Goal: Task Accomplishment & Management: Use online tool/utility

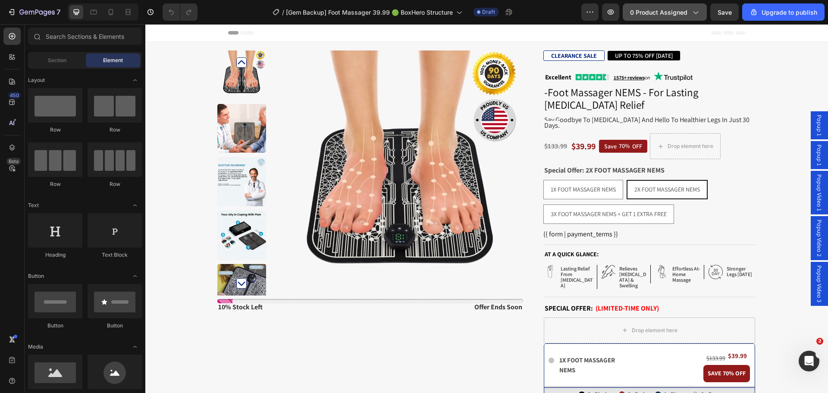
click at [638, 13] on span "0 product assigned" at bounding box center [658, 12] width 57 height 9
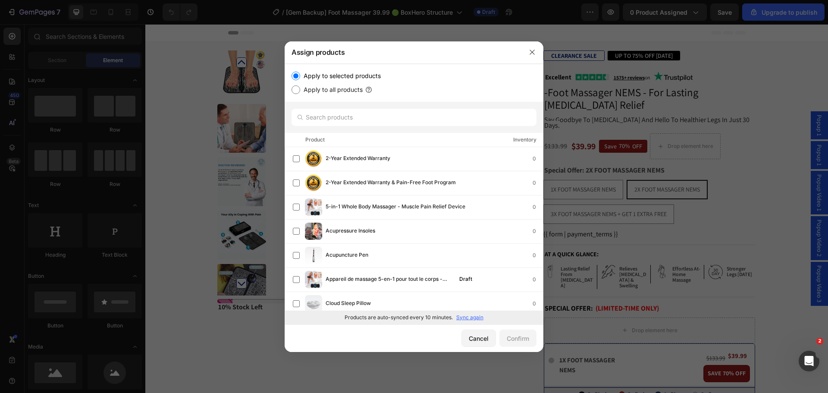
click at [469, 314] on p "Sync again" at bounding box center [469, 317] width 27 height 8
click at [454, 119] on input "text" at bounding box center [413, 117] width 245 height 17
paste input "-Foot Massager NEMS - For Lasting Foot Pain Relief//"
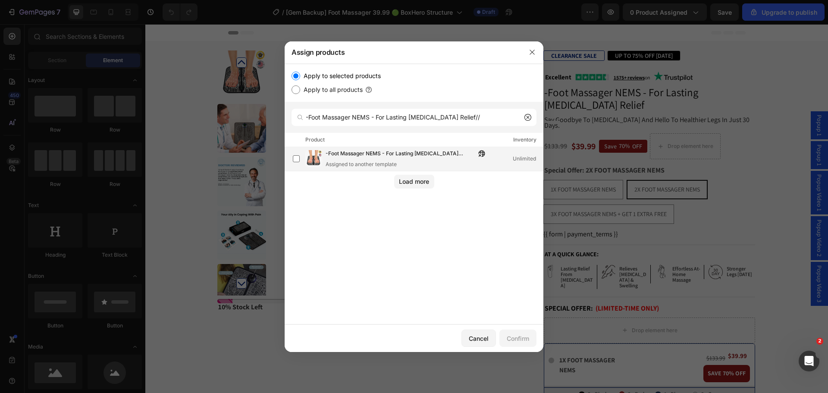
click at [446, 157] on span "-Foot Massager NEMS - For Lasting Foot Pain Relief//" at bounding box center [400, 153] width 150 height 9
click at [419, 181] on div "Load more" at bounding box center [414, 181] width 30 height 9
click at [462, 114] on input "-Foot Massager NEMS - For Lasting Foot Pain Relief//" at bounding box center [413, 117] width 245 height 17
click at [309, 116] on input "-Foot Massager NEMS - For Lasting Foot Pain Relief" at bounding box center [413, 117] width 245 height 17
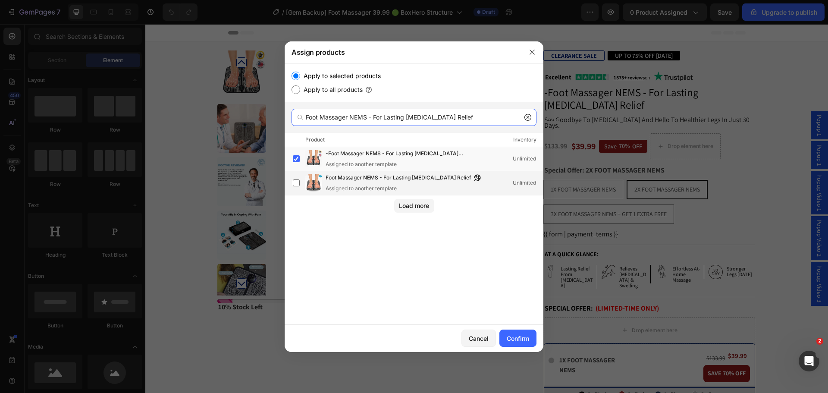
type input "Foot Massager NEMS - For Lasting Foot Pain Relief"
click at [469, 187] on div "Foot Massager NEMS - For Lasting Foot Pain Relief Assigned to another template …" at bounding box center [433, 182] width 217 height 19
click at [536, 336] on div "Cancel Confirm" at bounding box center [413, 338] width 259 height 28
click at [529, 336] on button "Confirm" at bounding box center [517, 337] width 37 height 17
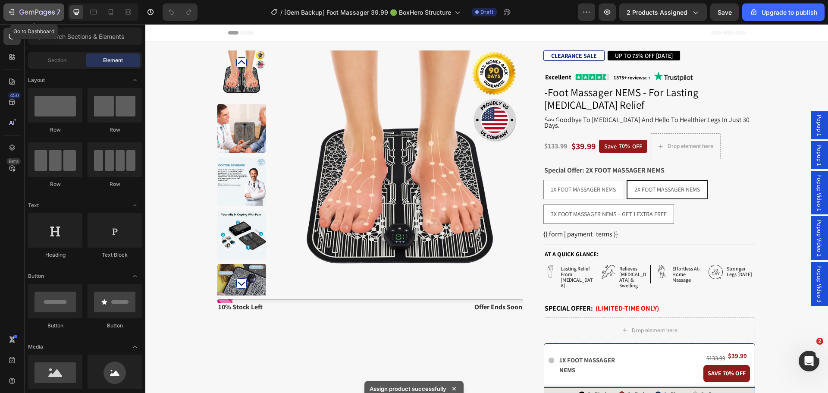
click at [50, 10] on icon "button" at bounding box center [36, 12] width 35 height 7
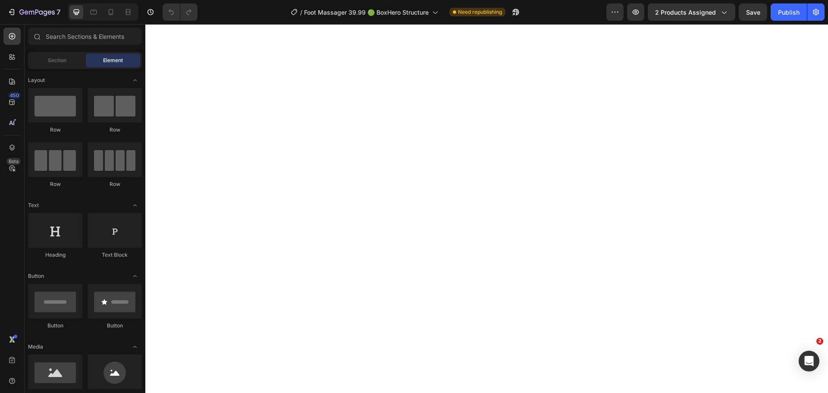
select select "2X FOOT MASSAGER NEMS"
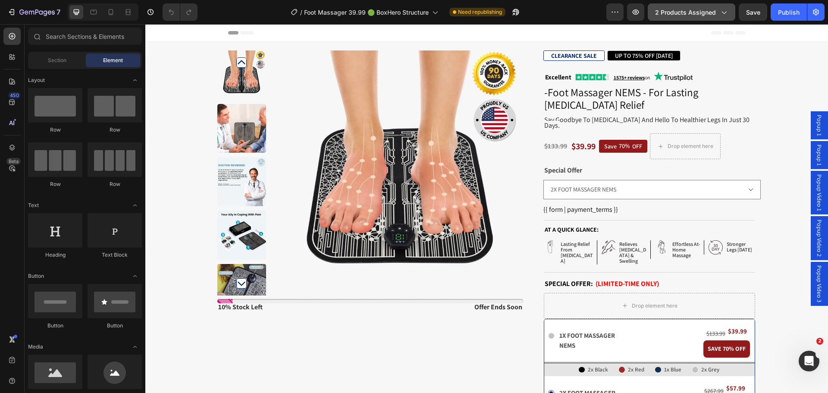
click at [682, 16] on span "2 products assigned" at bounding box center [685, 12] width 61 height 9
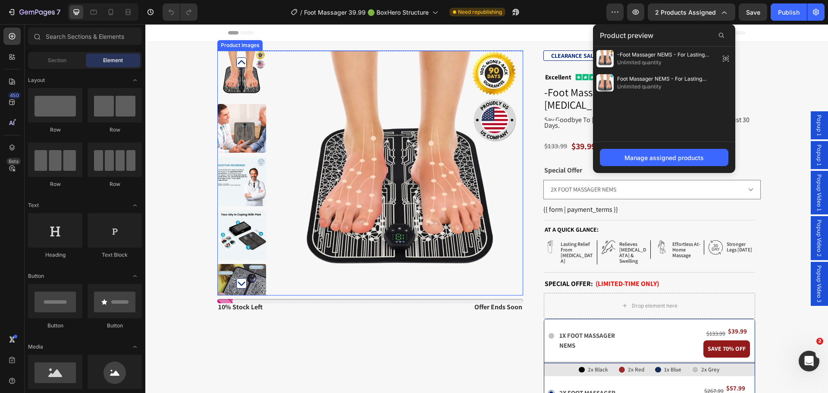
click at [515, 128] on img at bounding box center [400, 172] width 245 height 245
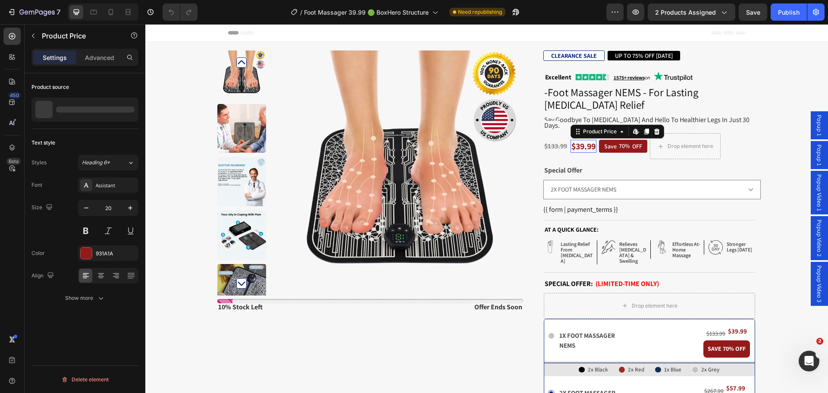
click at [585, 140] on div "$39.99" at bounding box center [583, 146] width 26 height 13
click at [633, 128] on icon at bounding box center [634, 130] width 3 height 5
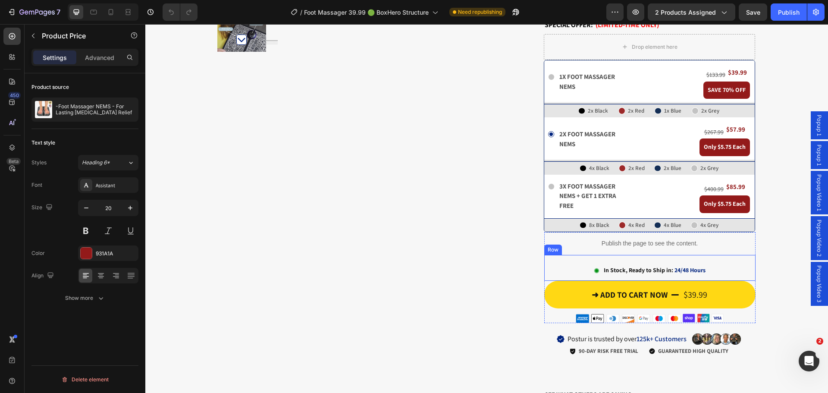
scroll to position [388, 0]
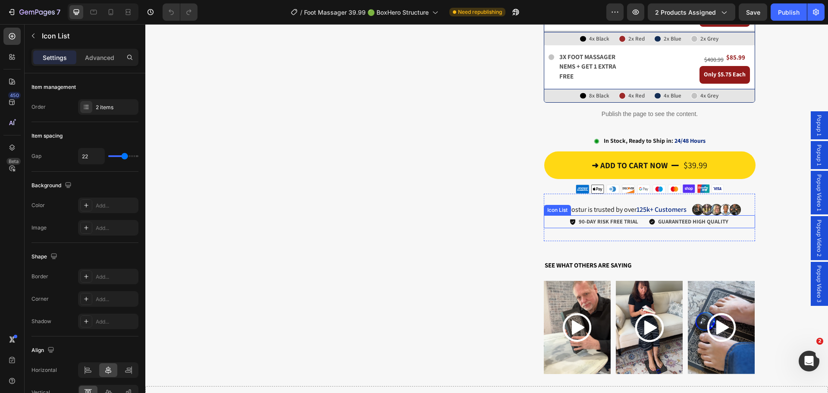
click at [640, 215] on div "Icon 90-DAY RISK FREE TRIAL Text Block Row Icon GUARANTEED HIGH QUALITY Text Bl…" at bounding box center [649, 221] width 211 height 13
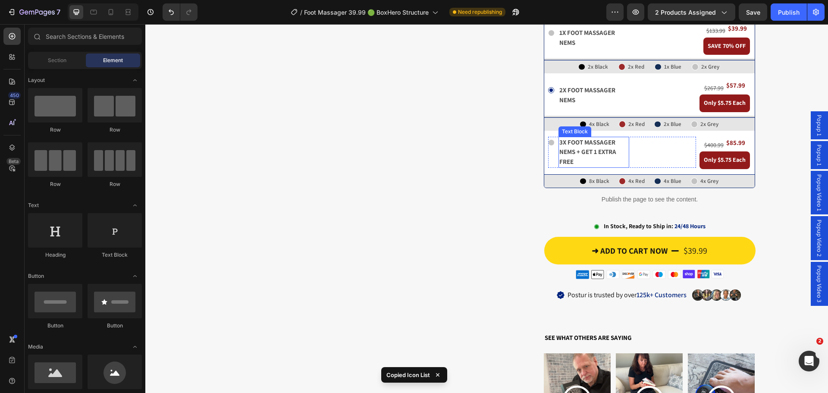
scroll to position [302, 0]
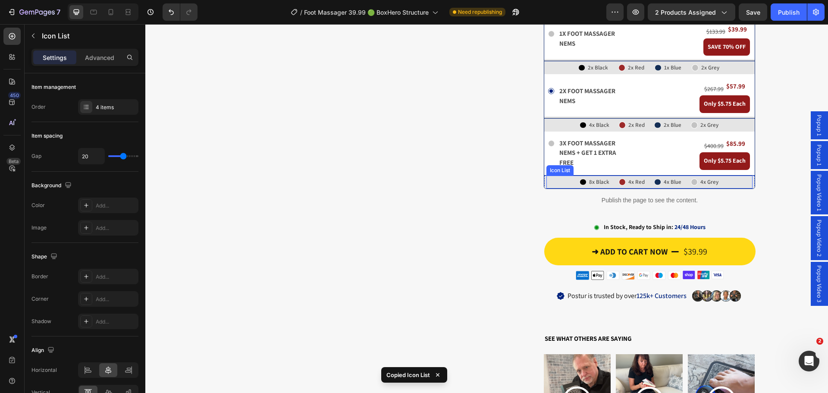
click at [554, 175] on div "Icon 8x Black Text Block Row Icon 4x Red Text Block Row Icon 4x Blue Text Block…" at bounding box center [649, 181] width 206 height 13
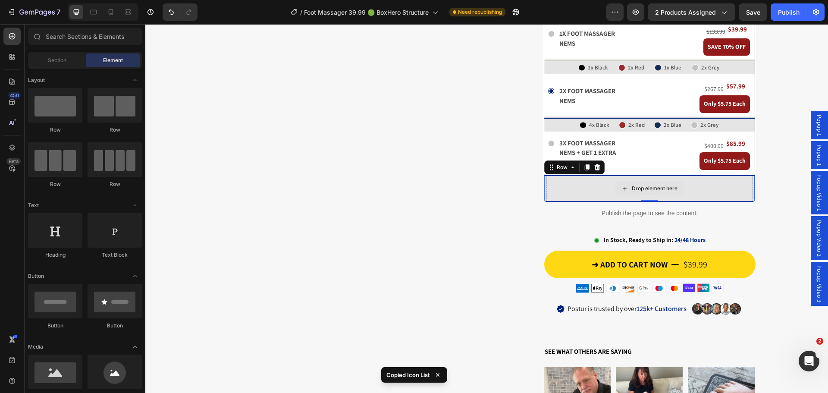
click at [560, 175] on div "Drop element here" at bounding box center [649, 188] width 206 height 26
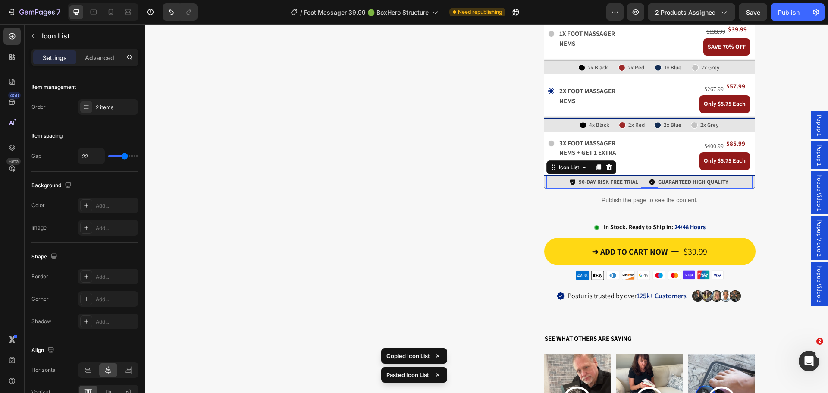
scroll to position [216, 0]
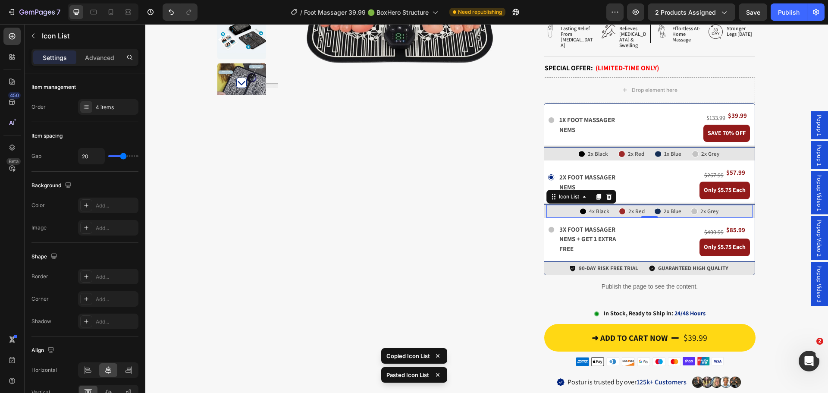
click at [560, 205] on div "Icon 4x Black Text Block Row Icon 2x Red Text Block Row Icon 2x Blue Text Block…" at bounding box center [649, 211] width 206 height 13
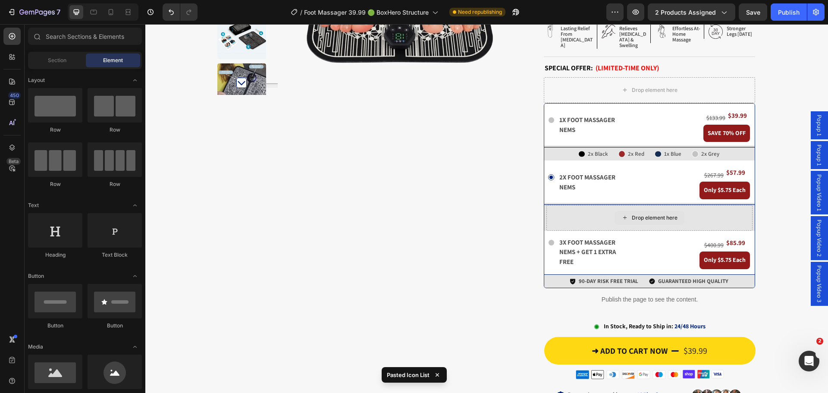
click at [561, 205] on div "Drop element here" at bounding box center [649, 218] width 206 height 26
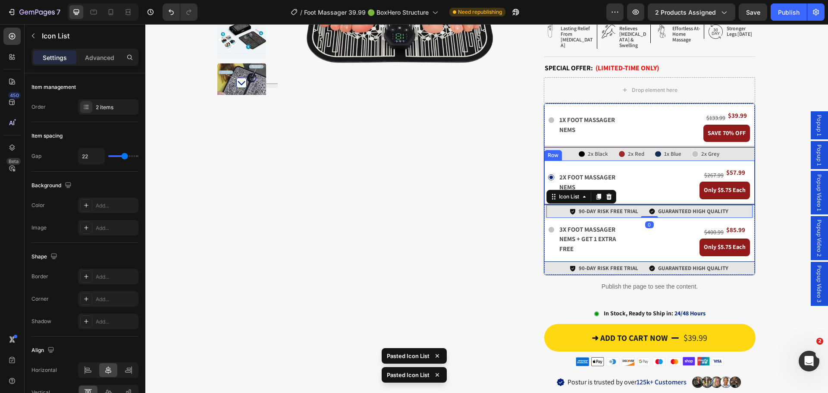
click at [556, 150] on div "Row" at bounding box center [553, 155] width 18 height 10
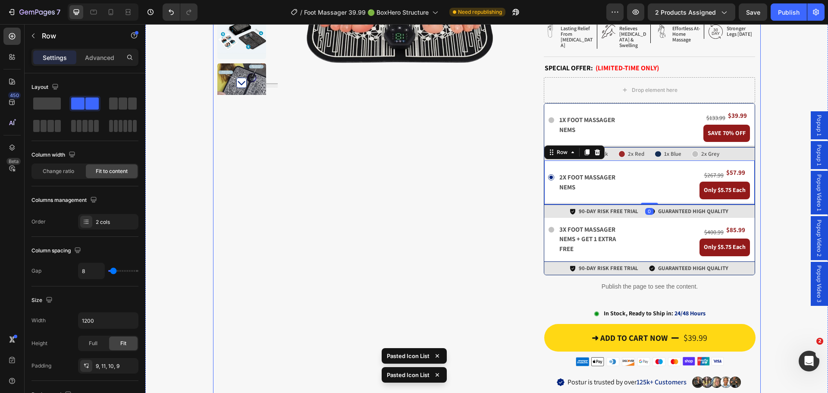
click at [523, 142] on div "Product Images Stock Counter 10% stock left Text Block offer ends soon Text Blo…" at bounding box center [486, 190] width 547 height 710
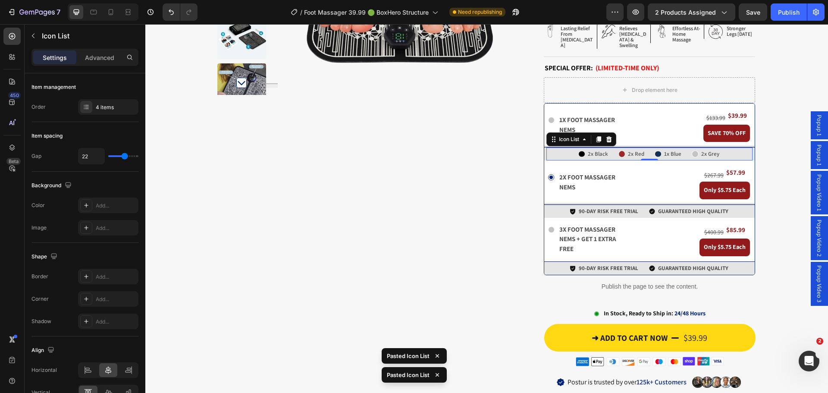
click at [546, 147] on div "Icon 2x Black Text Block Row Icon 2x Red Text Block Row Icon 1x Blue Text Block…" at bounding box center [649, 153] width 206 height 13
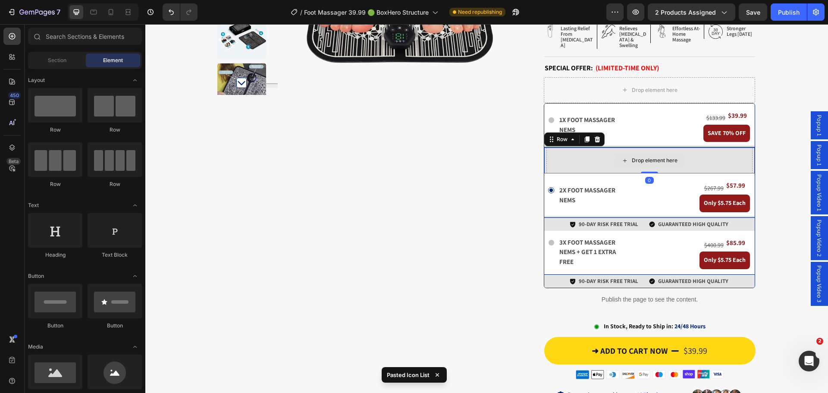
click at [550, 151] on div "Drop element here" at bounding box center [649, 160] width 206 height 26
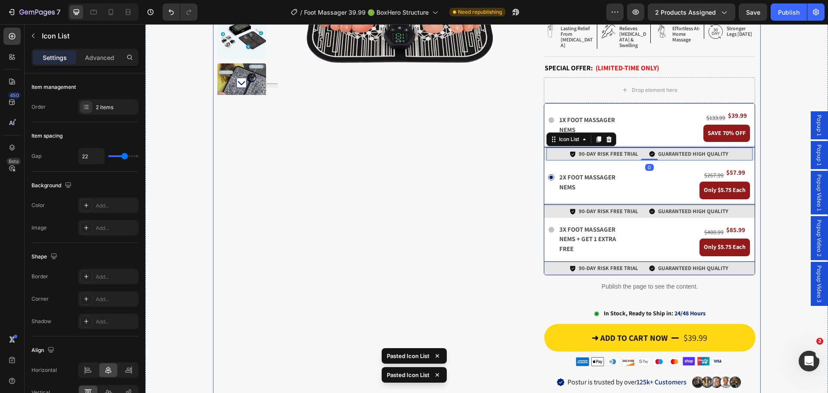
click at [503, 159] on div "Product Images Stock Counter 10% stock left Text Block offer ends soon Text Blo…" at bounding box center [370, 190] width 306 height 710
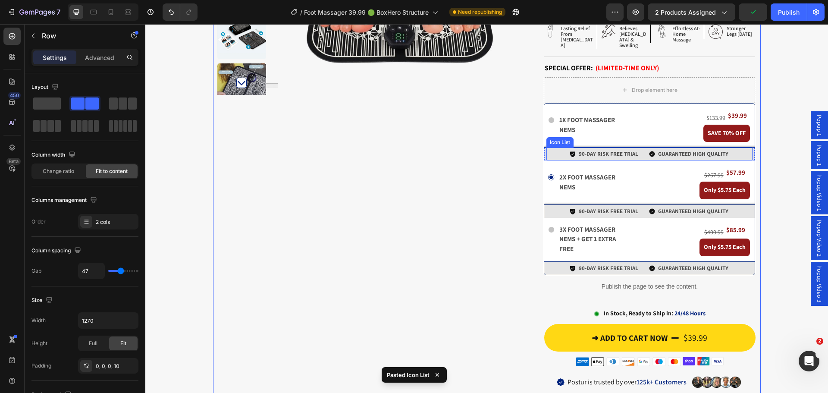
click at [553, 147] on div "Icon 90-DAY RISK FREE TRIAL Text Block Row Icon GUARANTEED HIGH QUALITY Text Bl…" at bounding box center [649, 153] width 206 height 13
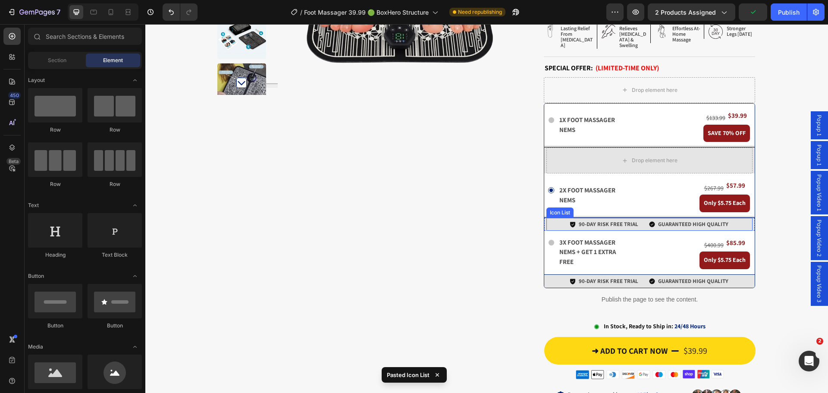
click at [556, 218] on div "Icon 90-DAY RISK FREE TRIAL Text Block Row Icon GUARANTEED HIGH QUALITY Text Bl…" at bounding box center [649, 224] width 206 height 13
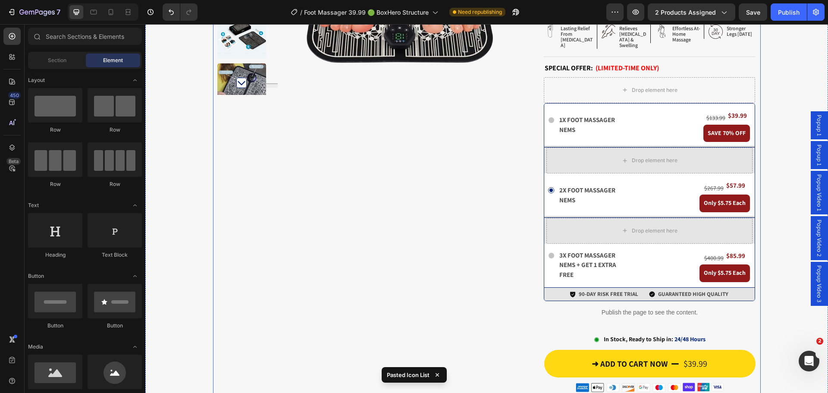
click at [491, 245] on div "Product Images Stock Counter 10% stock left Text Block offer ends soon Text Blo…" at bounding box center [370, 203] width 306 height 736
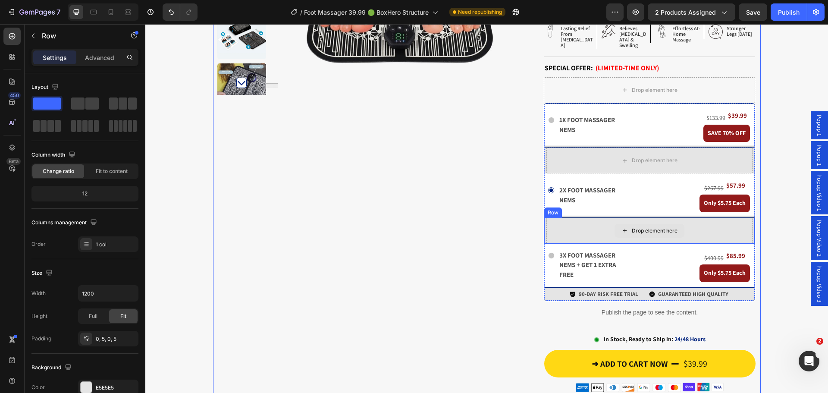
click at [558, 221] on div "Drop element here" at bounding box center [649, 231] width 206 height 26
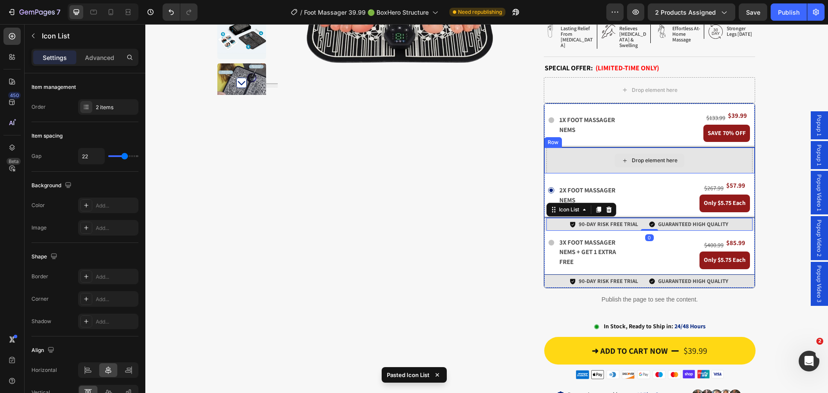
click at [571, 153] on div "Drop element here" at bounding box center [649, 160] width 206 height 26
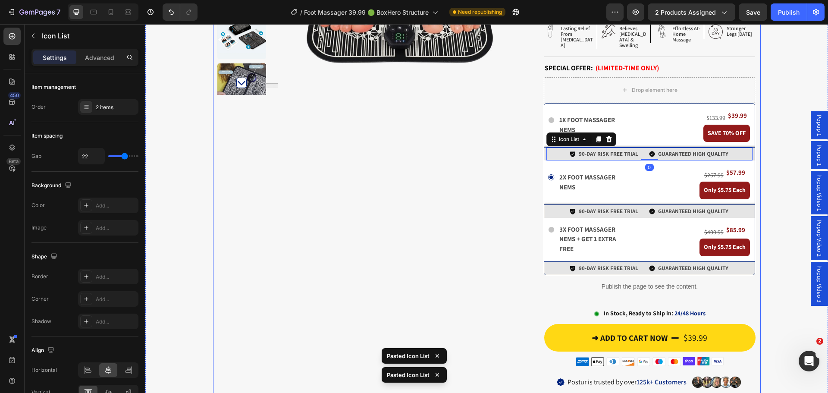
click at [486, 165] on div "Product Images Stock Counter 10% stock left Text Block offer ends soon Text Blo…" at bounding box center [370, 190] width 306 height 710
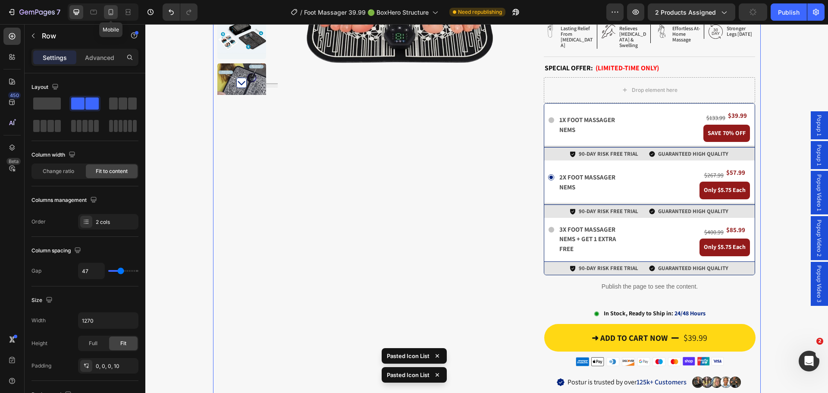
click at [113, 13] on icon at bounding box center [111, 12] width 5 height 6
type input "0"
type input "100%"
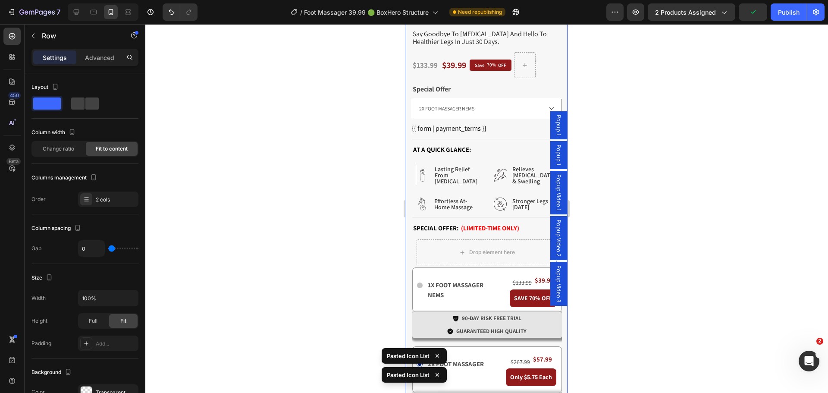
scroll to position [560, 0]
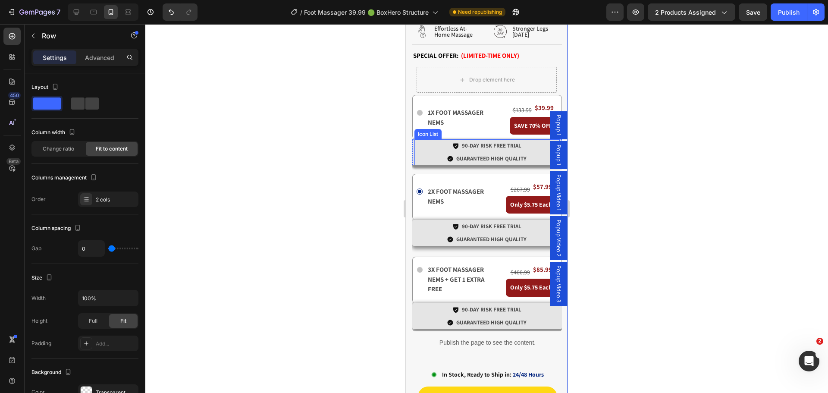
click at [421, 146] on div "Icon 90-DAY RISK FREE TRIAL Text Block Row Icon GUARANTEED HIGH QUALITY Text Bl…" at bounding box center [486, 152] width 145 height 26
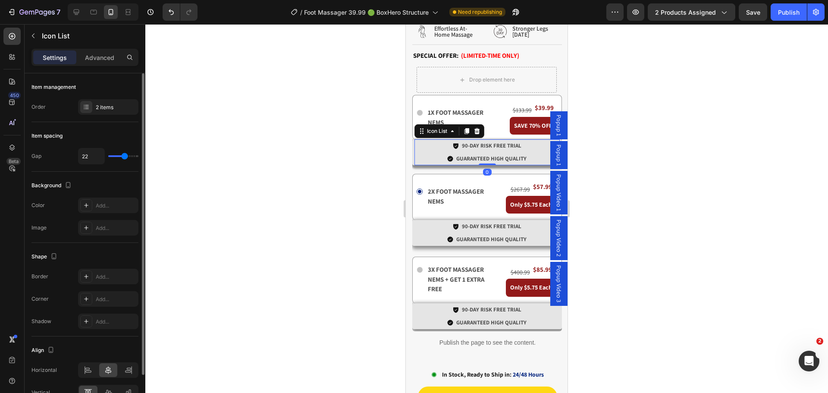
type input "17"
type input "6"
type input "5"
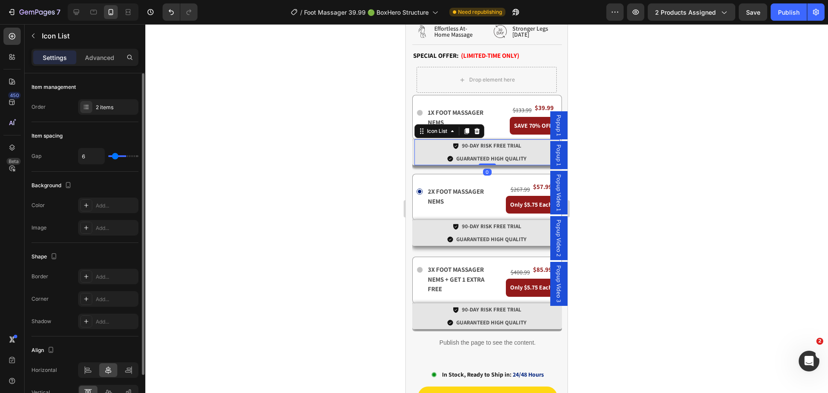
type input "5"
type input "4"
type input "3"
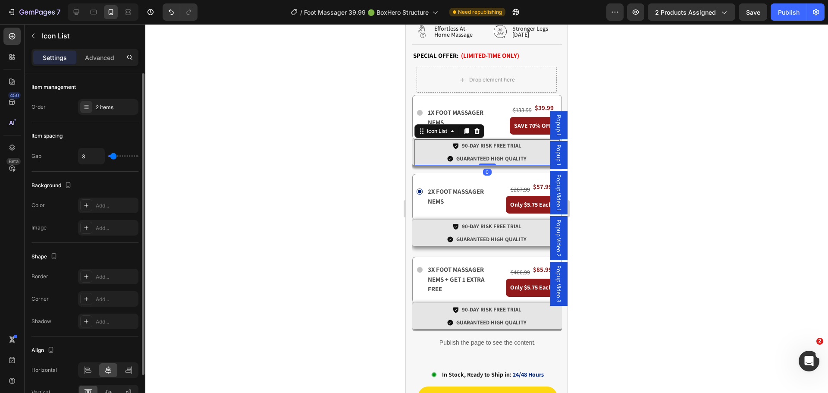
type input "2"
type input "1"
type input "0"
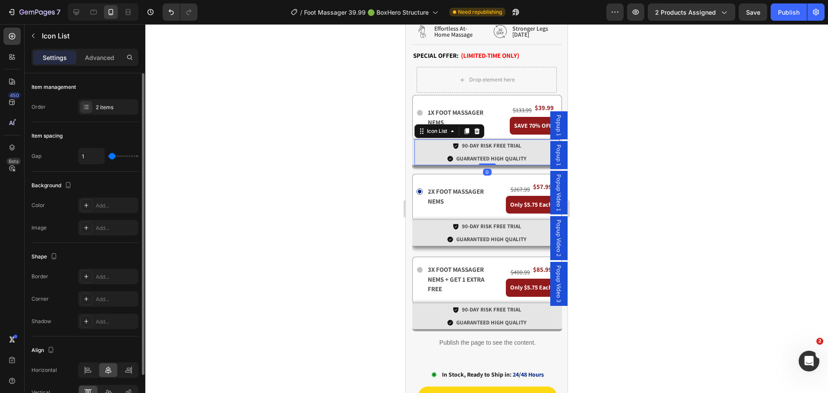
type input "0"
type input "2"
type input "24"
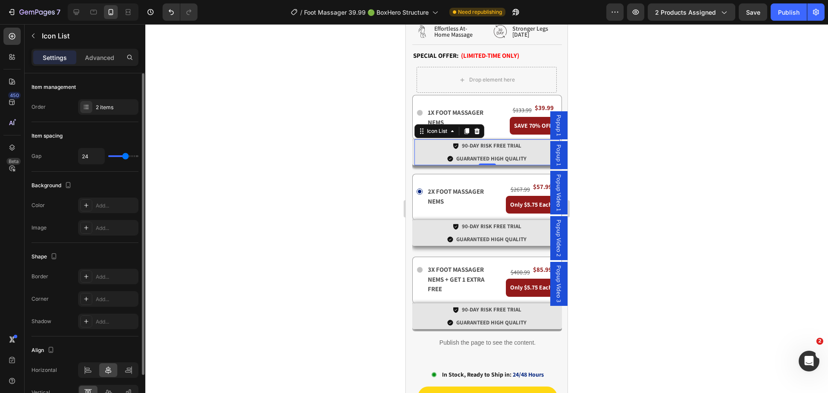
type input "26"
type input "27"
type input "28"
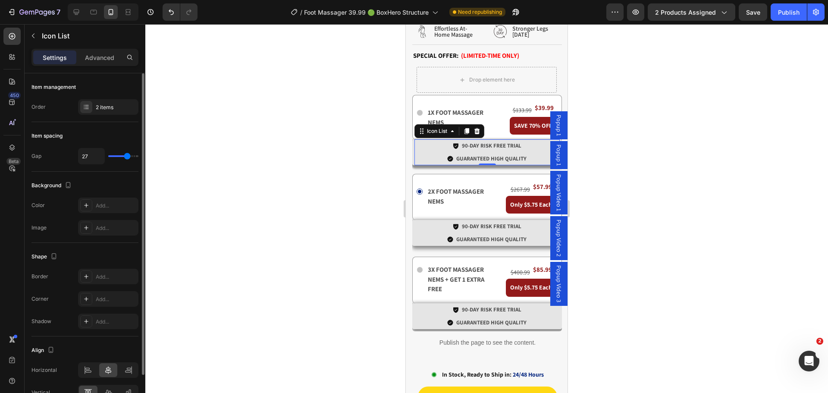
type input "28"
type input "40"
type input "34"
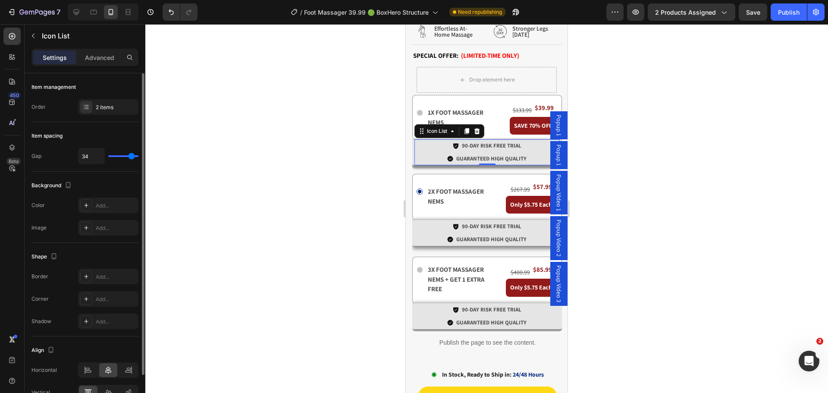
type input "19"
click at [122, 157] on input "range" at bounding box center [123, 156] width 30 height 2
type input "22"
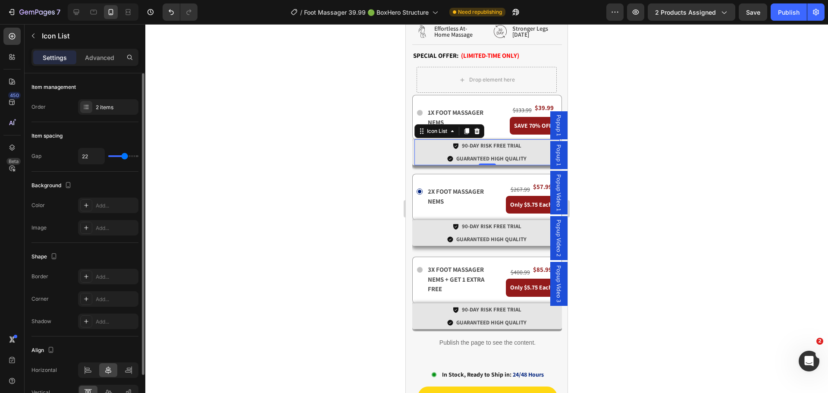
type input "19"
type input "17"
type input "16"
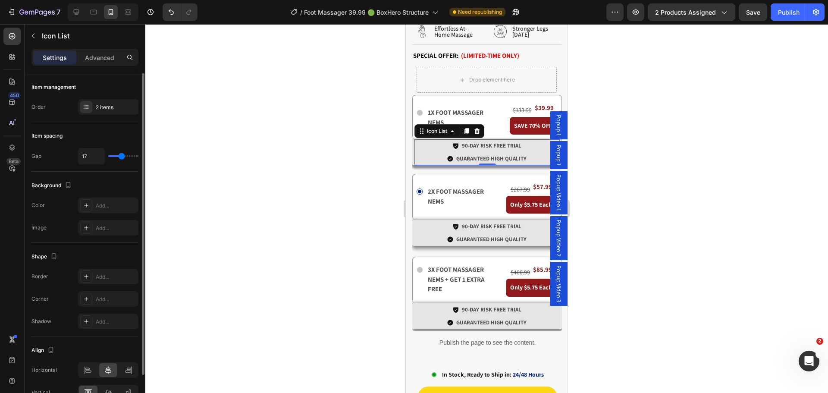
type input "16"
type input "15"
type input "14"
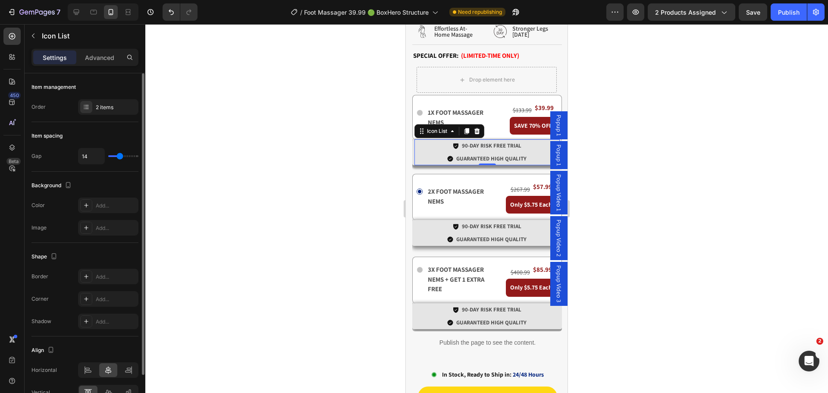
type input "13"
type input "12"
type input "10"
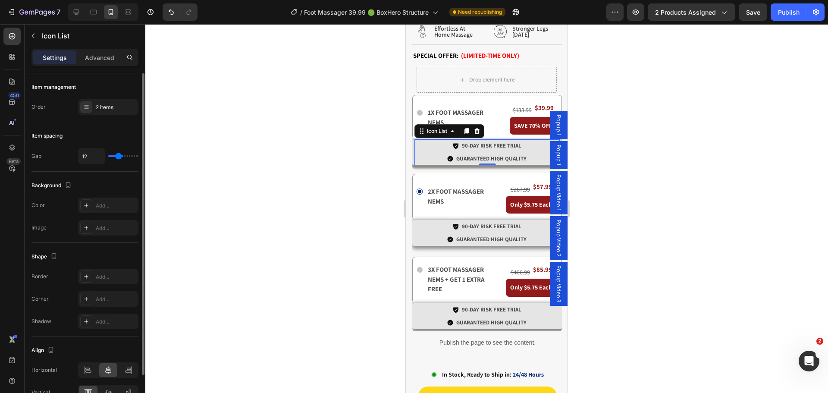
type input "10"
type input "9"
type input "8"
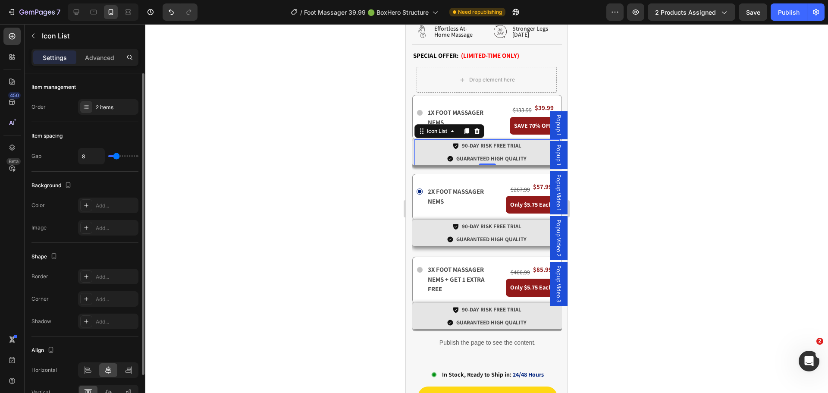
type input "6"
type input "1"
type input "0"
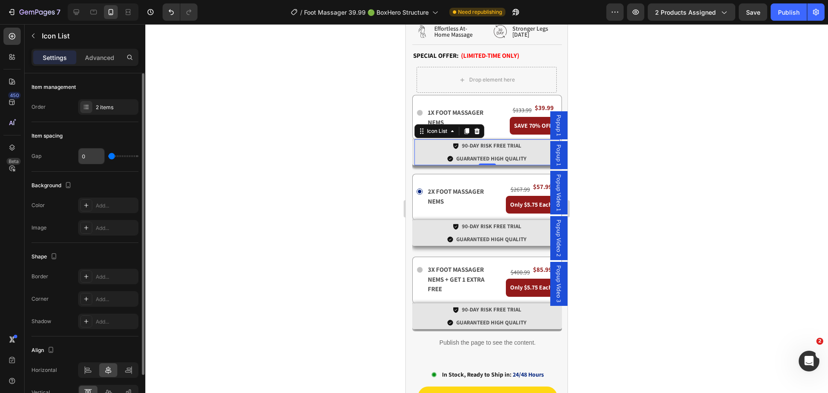
drag, startPoint x: 125, startPoint y: 155, endPoint x: 97, endPoint y: 159, distance: 28.2
type input "0"
click at [108, 157] on input "range" at bounding box center [123, 156] width 30 height 2
click at [427, 144] on div "Icon 90-DAY RISK FREE TRIAL Text Block Row Icon GUARANTEED HIGH QUALITY Text Bl…" at bounding box center [486, 152] width 145 height 26
type input "3"
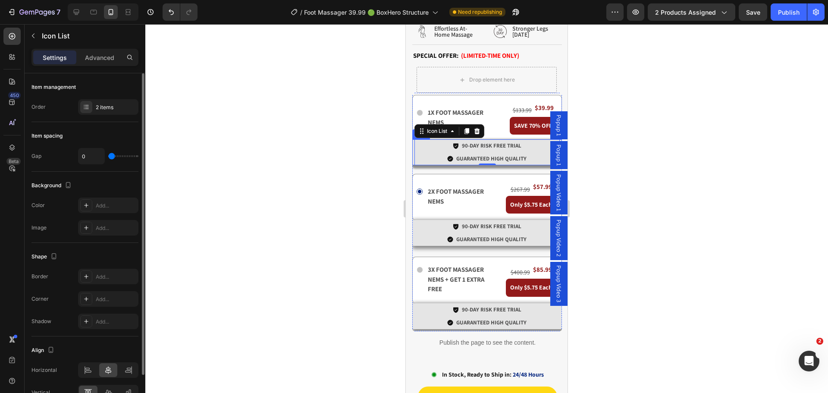
type input "3"
type input "6"
type input "7"
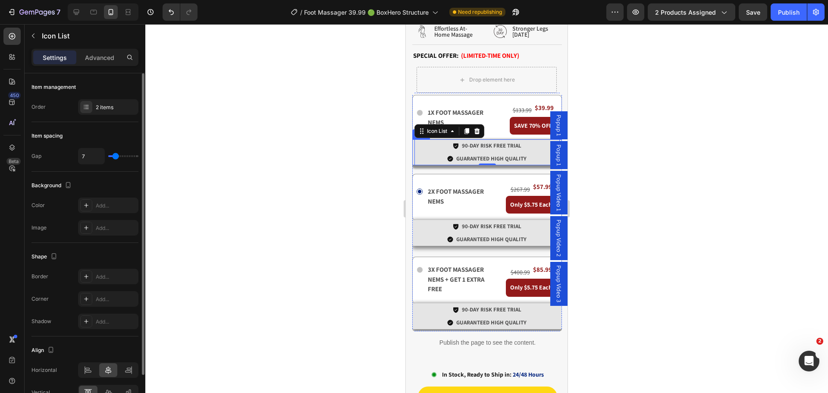
click at [116, 156] on input "range" at bounding box center [123, 156] width 30 height 2
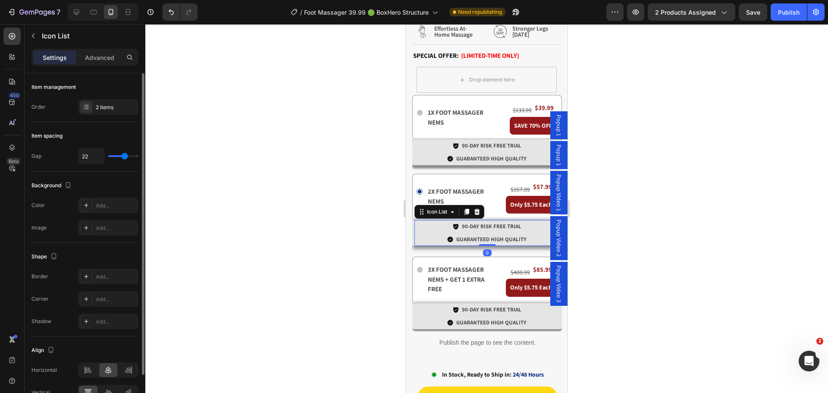
click at [428, 223] on div "Icon 90-DAY RISK FREE TRIAL Text Block Row Icon GUARANTEED HIGH QUALITY Text Bl…" at bounding box center [486, 233] width 145 height 26
type input "21"
type input "20"
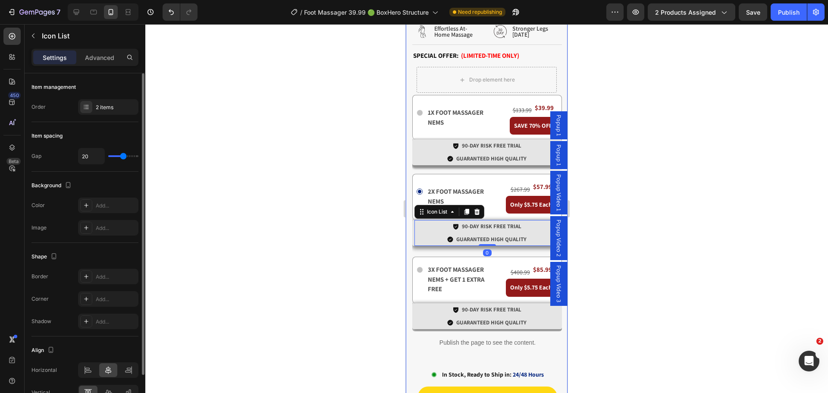
type input "19"
type input "18"
type input "16"
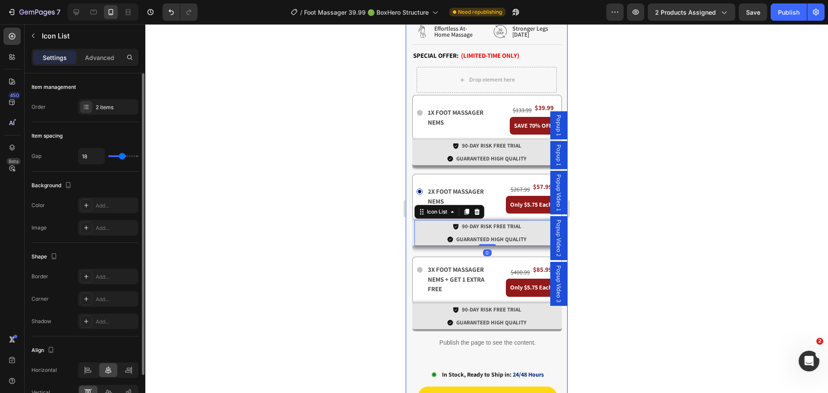
type input "16"
type input "15"
type input "13"
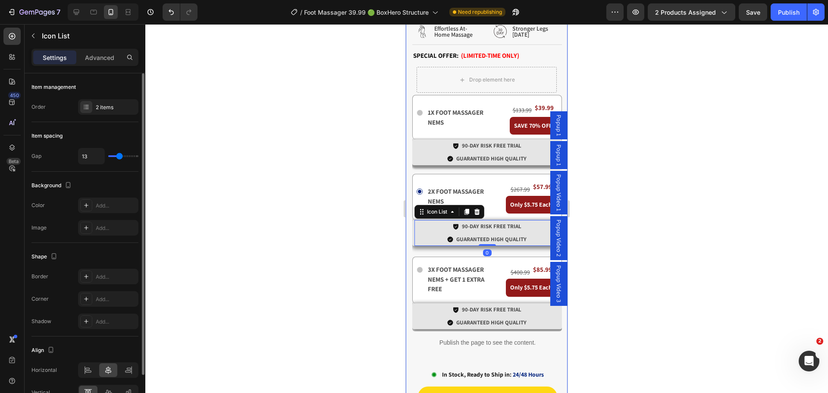
type input "12"
type input "11"
type input "10"
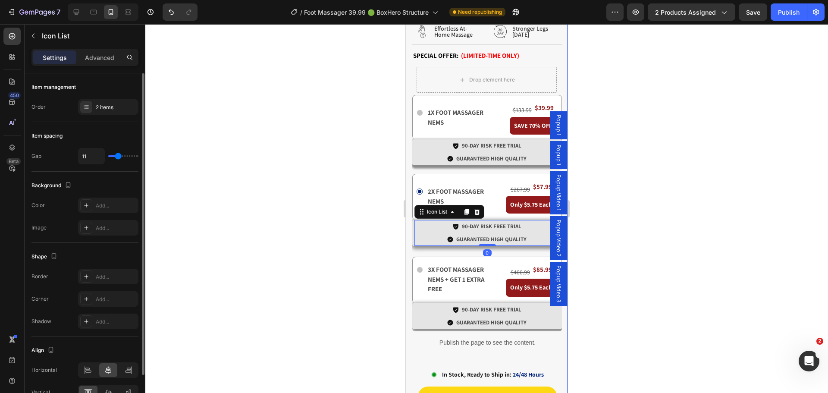
type input "10"
type input "8"
type input "7"
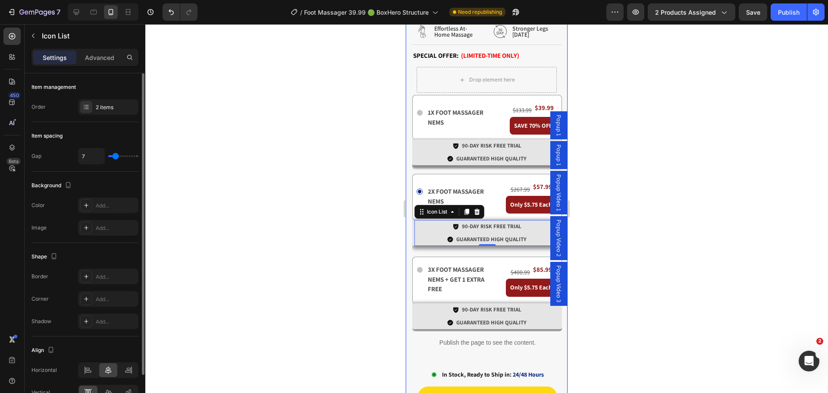
type input "8"
type input "9"
type input "10"
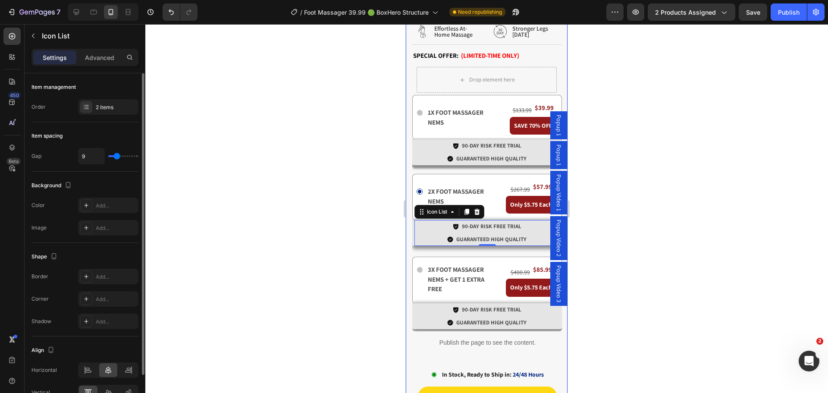
type input "10"
type input "11"
drag, startPoint x: 125, startPoint y: 158, endPoint x: 118, endPoint y: 159, distance: 6.5
type input "11"
click at [118, 157] on input "range" at bounding box center [123, 156] width 30 height 2
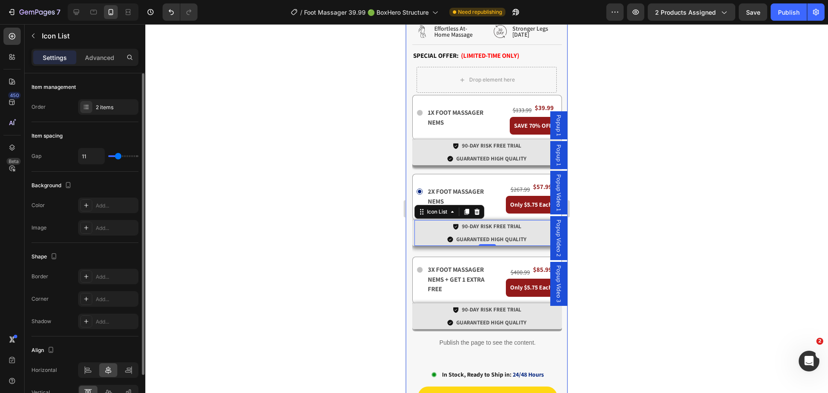
type input "10"
type input "9"
type input "8"
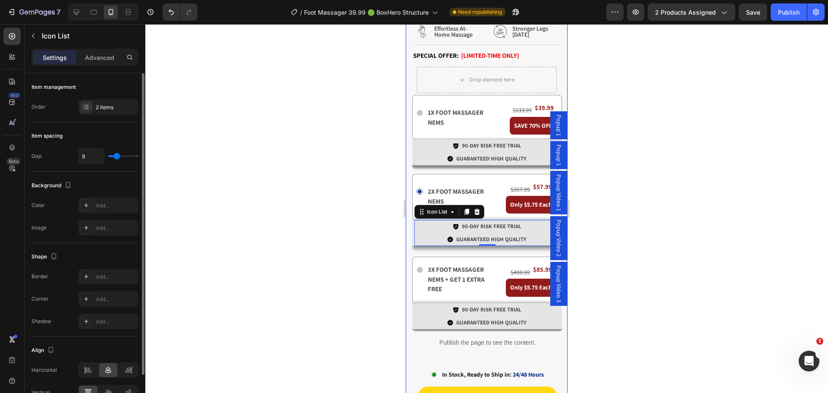
type input "8"
type input "7"
click at [116, 157] on input "range" at bounding box center [123, 156] width 30 height 2
click at [423, 310] on div "Icon 90-DAY RISK FREE TRIAL Text Block Row Icon GUARANTEED HIGH QUALITY Text Bl…" at bounding box center [486, 316] width 145 height 26
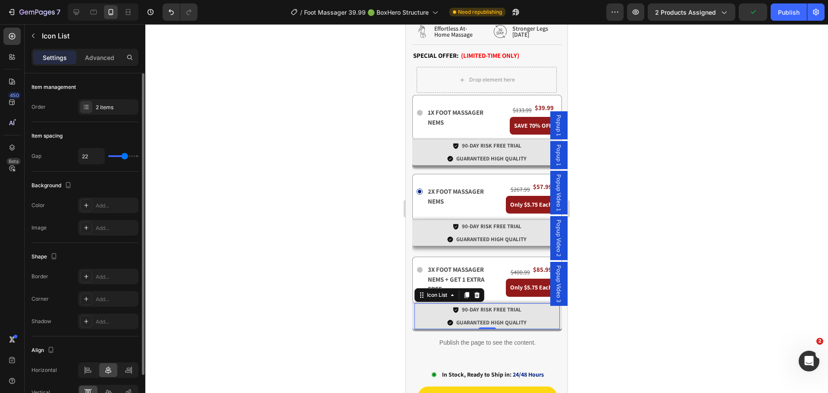
type input "20"
type input "16"
type input "15"
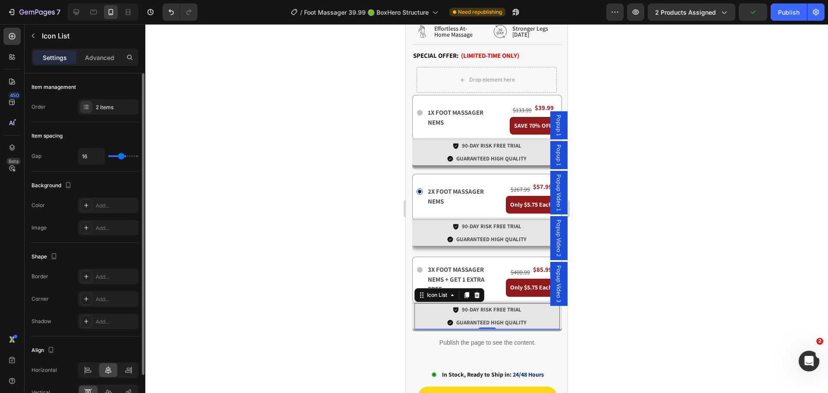
type input "15"
type input "13"
type input "12"
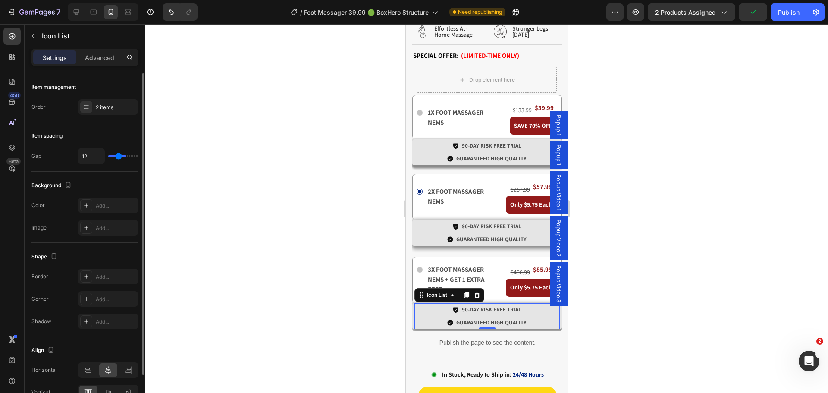
type input "10"
type input "9"
type input "8"
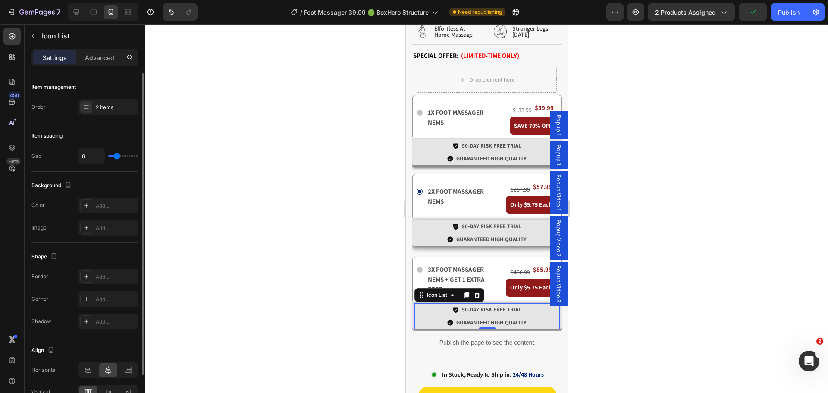
type input "8"
type input "7"
type input "6"
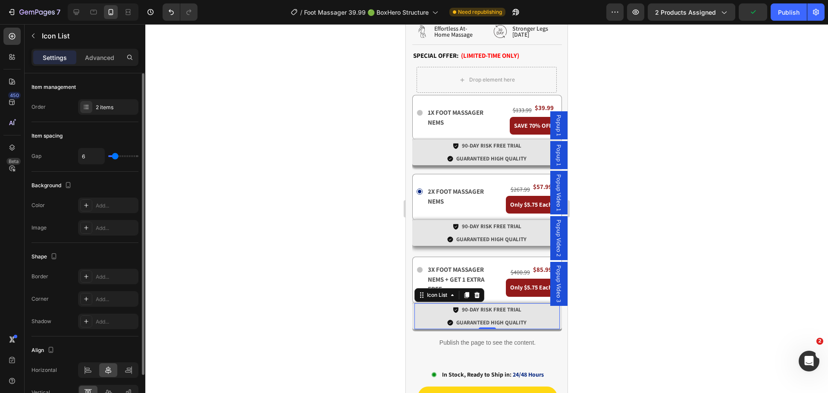
type input "5"
type input "4"
type input "5"
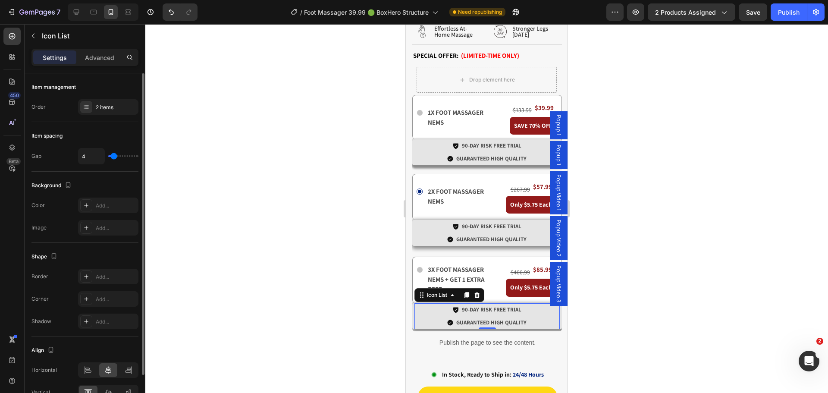
type input "5"
type input "6"
type input "7"
drag, startPoint x: 124, startPoint y: 159, endPoint x: 116, endPoint y: 159, distance: 8.2
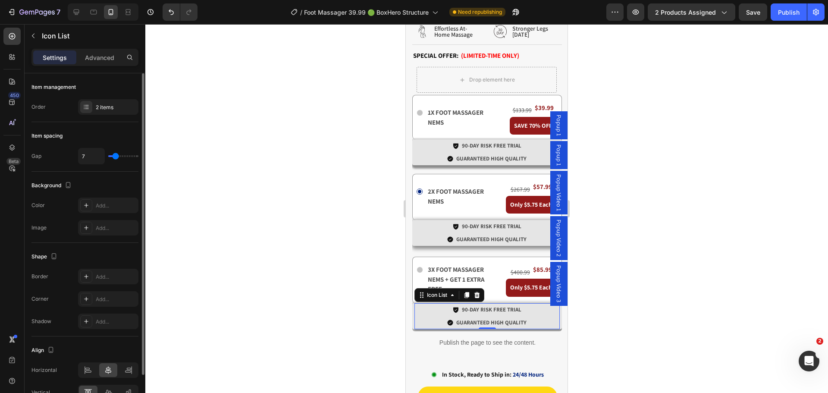
type input "7"
click at [116, 157] on input "range" at bounding box center [123, 156] width 30 height 2
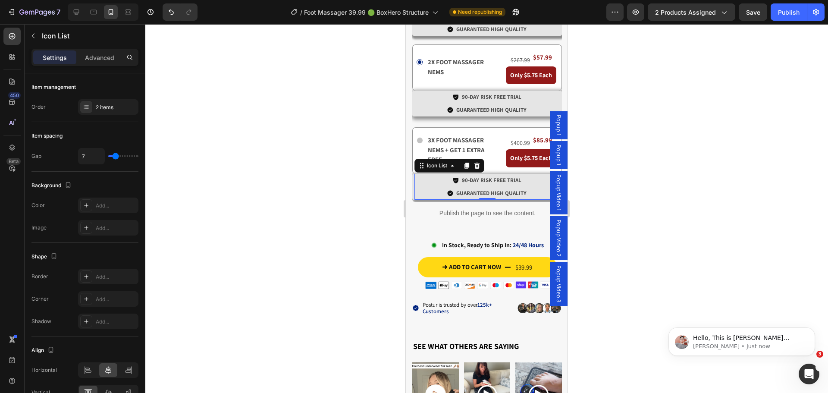
scroll to position [0, 0]
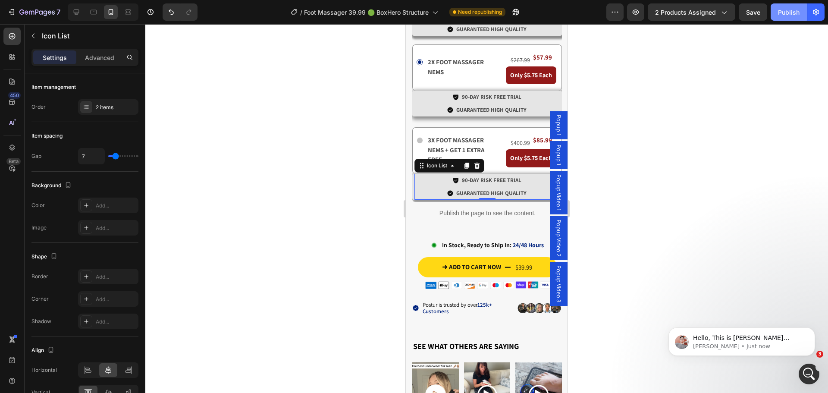
click at [782, 13] on div "Publish" at bounding box center [789, 12] width 22 height 9
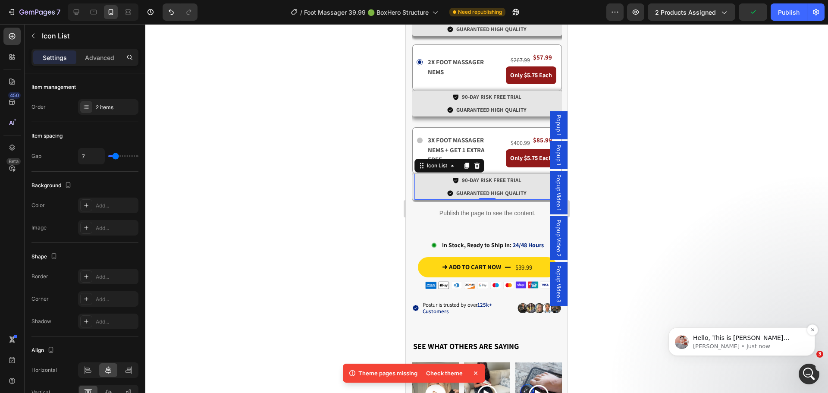
click at [722, 347] on p "Harry • Just now" at bounding box center [748, 346] width 111 height 8
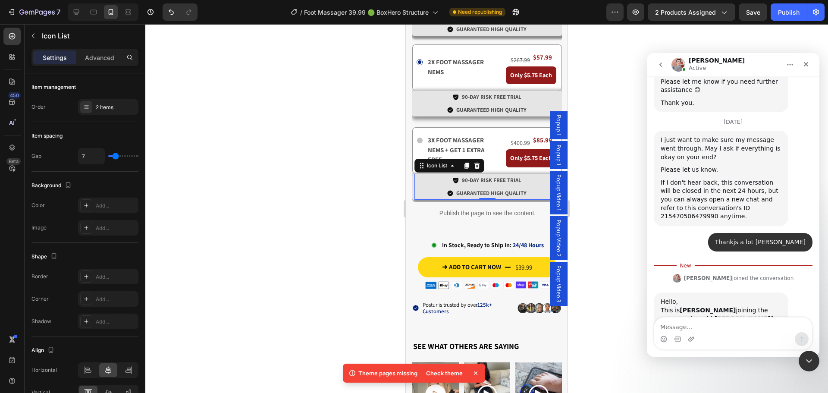
scroll to position [2580, 0]
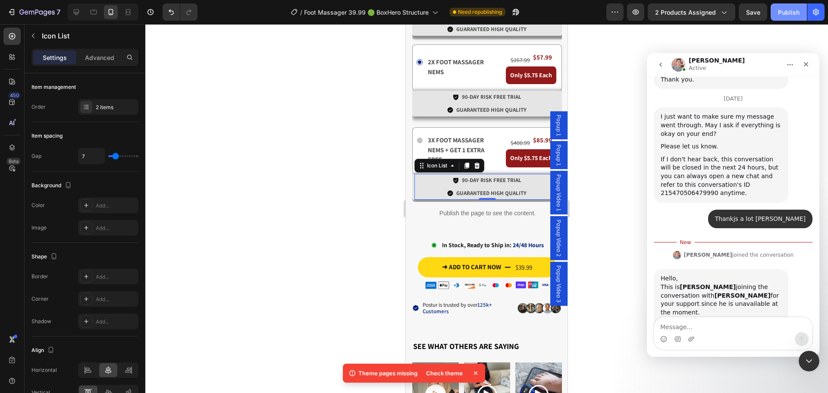
click at [791, 16] on div "Publish" at bounding box center [789, 12] width 22 height 9
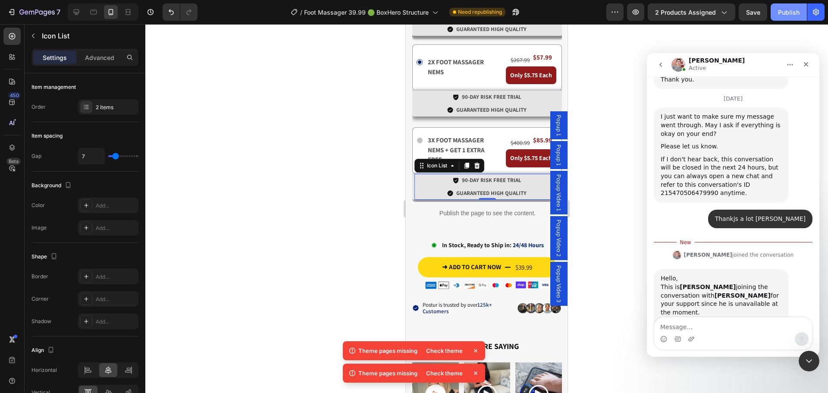
click at [791, 16] on div "Publish" at bounding box center [789, 12] width 22 height 9
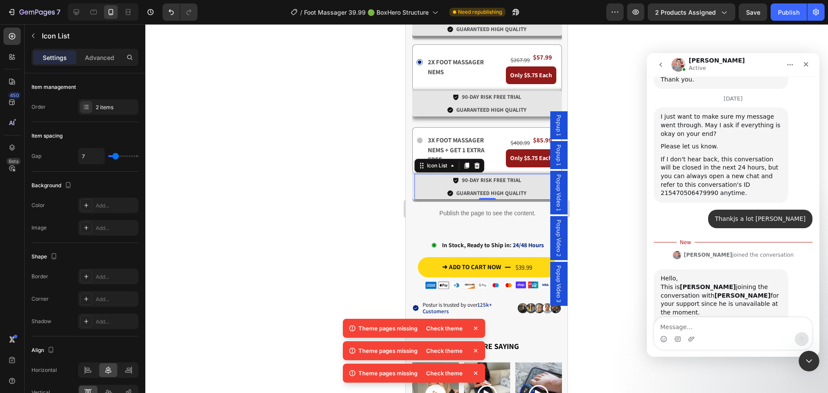
click at [446, 328] on div "Check theme" at bounding box center [444, 328] width 47 height 12
click at [810, 358] on icon "Close Intercom Messenger" at bounding box center [807, 359] width 6 height 3
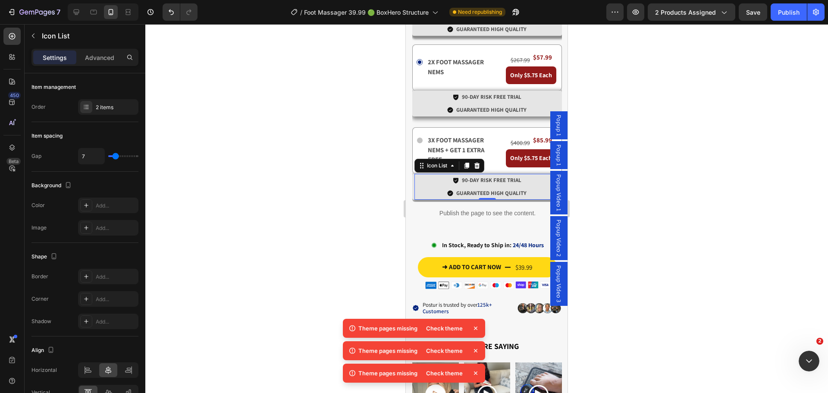
scroll to position [0, 0]
click at [777, 14] on button "Publish" at bounding box center [788, 11] width 36 height 17
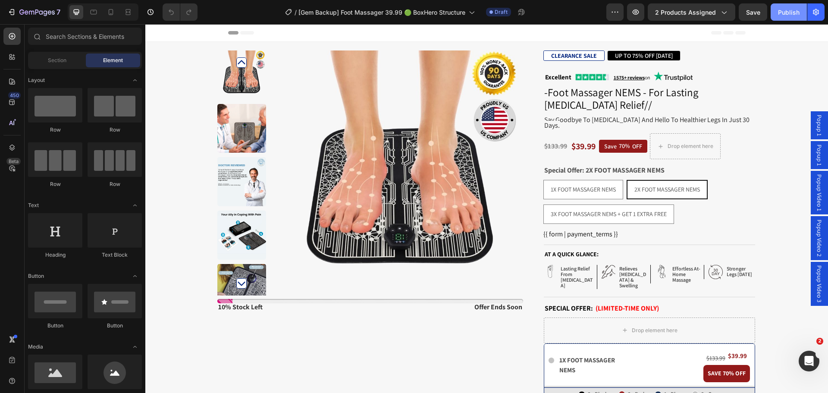
click at [780, 10] on div "Publish" at bounding box center [789, 12] width 22 height 9
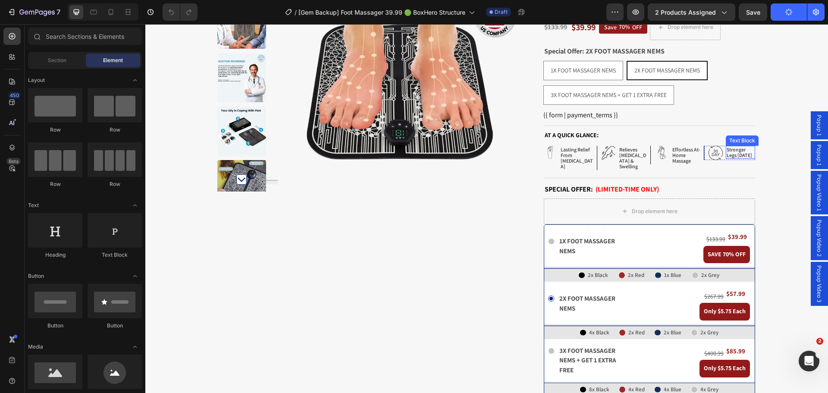
scroll to position [129, 0]
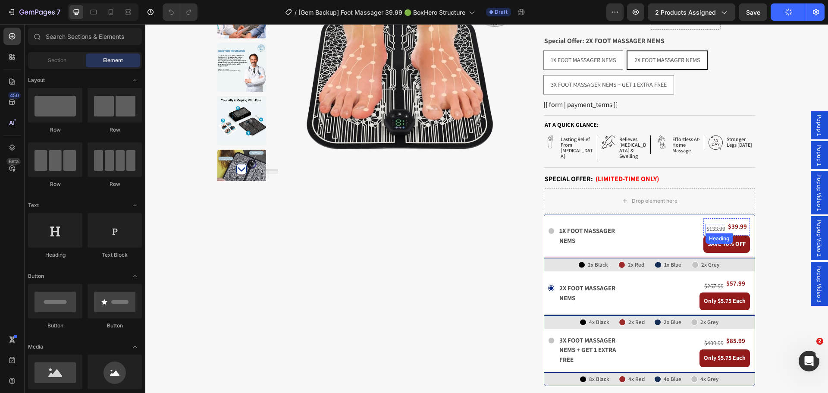
click at [719, 225] on s "$133.99" at bounding box center [715, 229] width 19 height 8
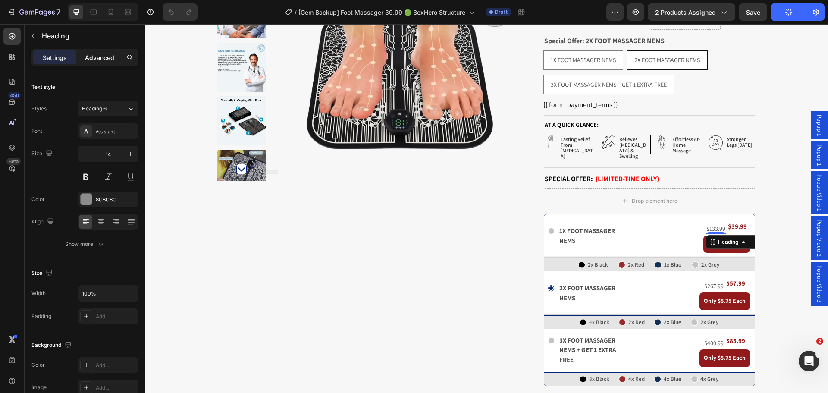
click at [82, 55] on div "Advanced" at bounding box center [99, 57] width 43 height 14
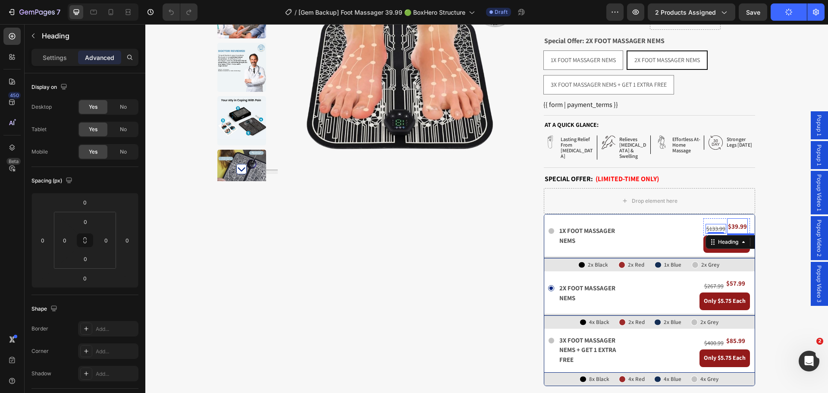
click at [730, 219] on h2 "$39.99" at bounding box center [737, 226] width 21 height 16
click at [719, 218] on div "$133.99 Heading" at bounding box center [715, 226] width 21 height 16
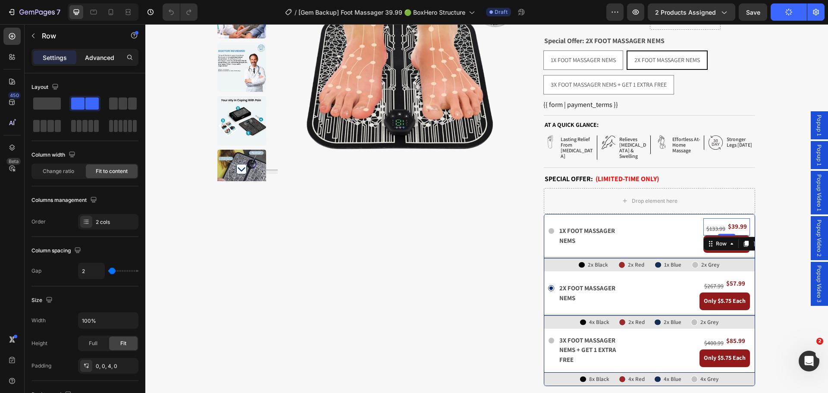
click at [89, 59] on p "Advanced" at bounding box center [99, 57] width 29 height 9
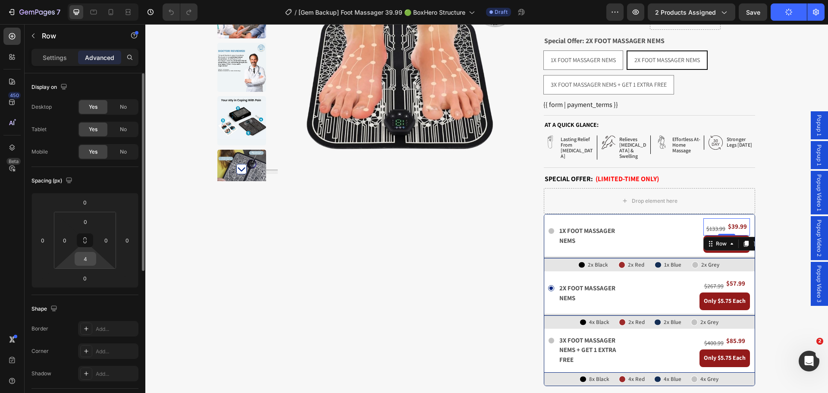
click at [87, 255] on input "4" at bounding box center [85, 258] width 17 height 13
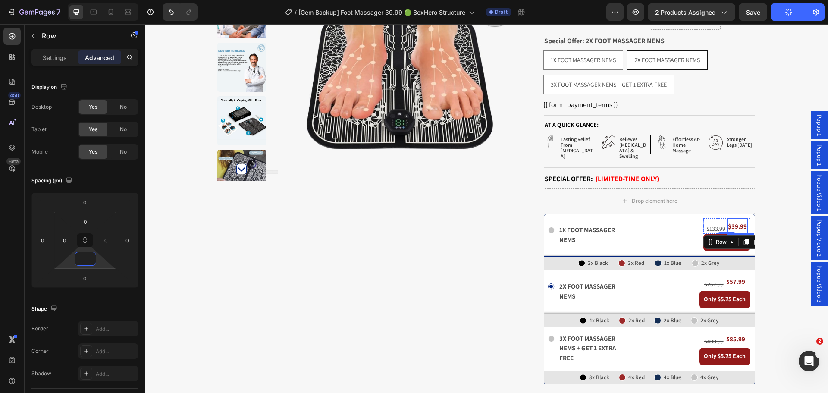
click at [729, 222] on span "$39.99" at bounding box center [737, 226] width 19 height 8
click at [715, 225] on s "$133.99" at bounding box center [715, 229] width 19 height 8
click at [713, 218] on div "$133.99 Heading 0" at bounding box center [715, 226] width 21 height 16
click at [717, 273] on div "$267.99 Heading" at bounding box center [713, 281] width 21 height 16
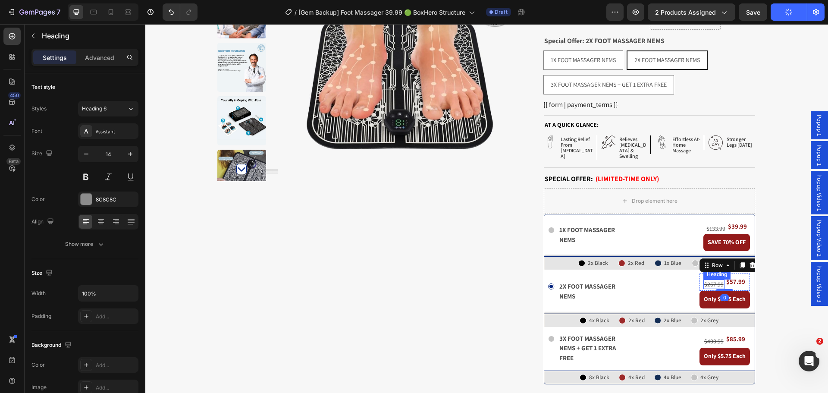
click at [714, 280] on s "$267.99" at bounding box center [713, 284] width 19 height 8
click at [100, 63] on div "Advanced" at bounding box center [99, 57] width 43 height 14
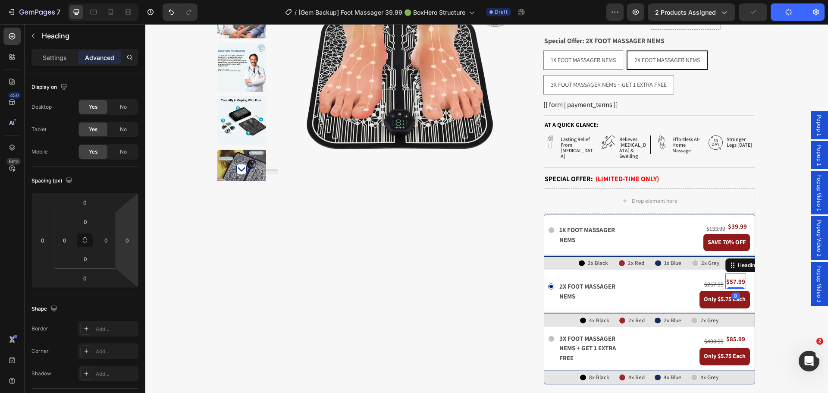
click at [728, 277] on span "$57.99" at bounding box center [735, 281] width 19 height 8
click at [699, 273] on div "$267.99 Heading $57.99 Heading 0 Row" at bounding box center [724, 281] width 50 height 17
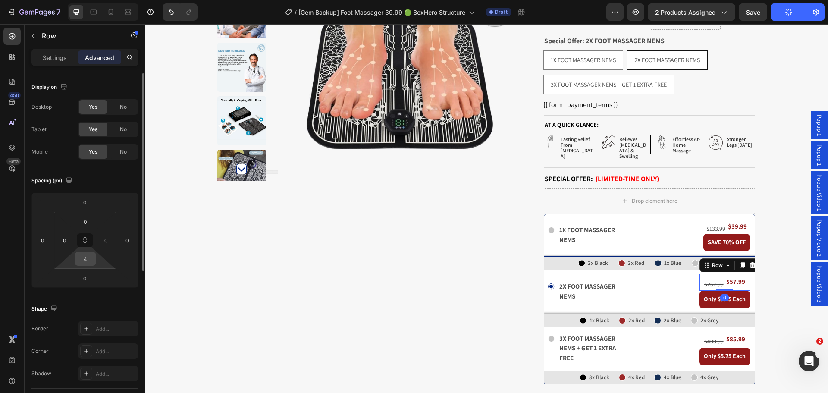
click at [84, 255] on input "4" at bounding box center [85, 258] width 17 height 13
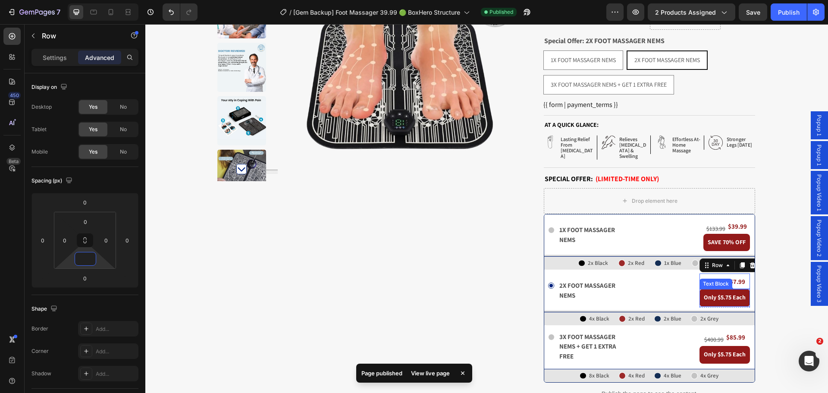
type input "6"
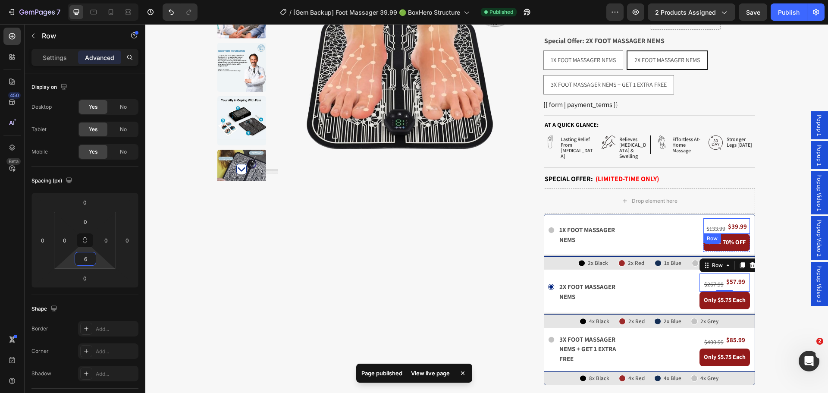
click at [709, 218] on div "$133.99 Heading" at bounding box center [715, 226] width 21 height 16
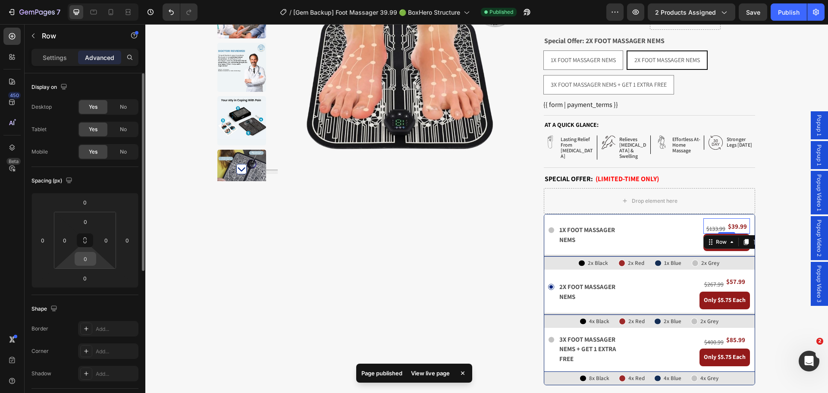
click at [88, 259] on input "0" at bounding box center [85, 258] width 17 height 13
type input "6"
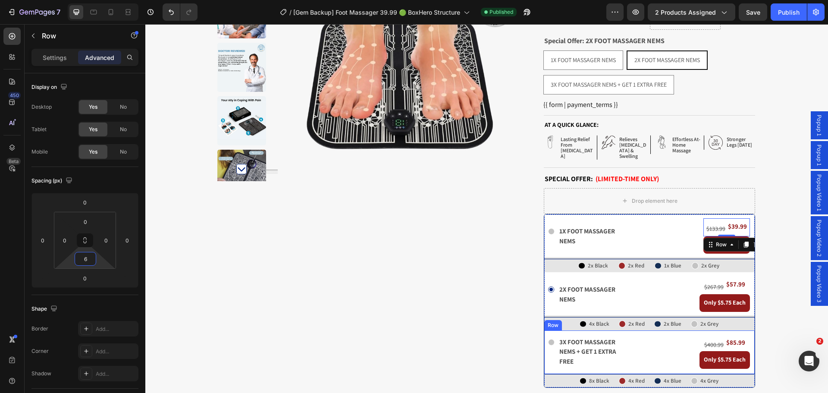
click at [706, 341] on s "$400.99" at bounding box center [713, 345] width 19 height 8
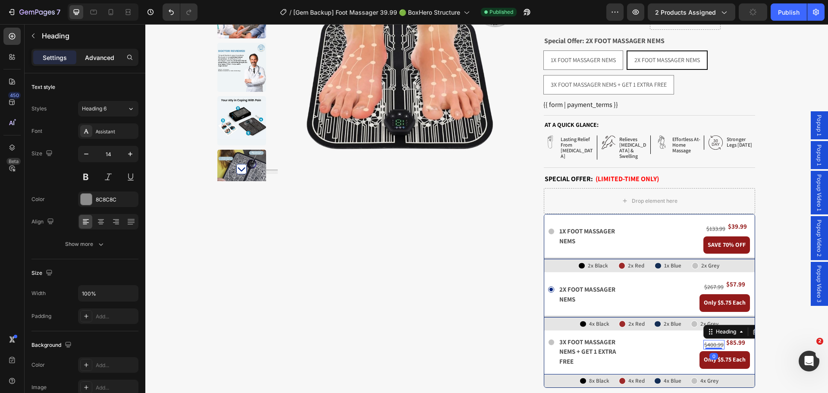
click at [103, 58] on p "Advanced" at bounding box center [99, 57] width 29 height 9
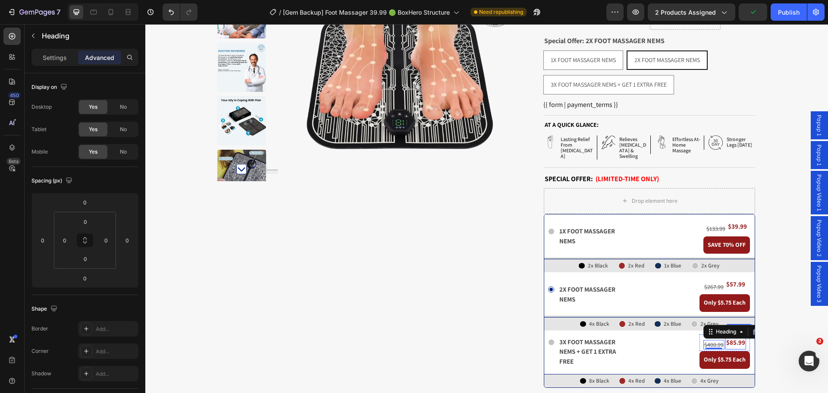
click at [731, 338] on span "$85.99" at bounding box center [735, 342] width 19 height 8
click at [699, 334] on div "$400.99 Heading $85.99 Heading 0 Row" at bounding box center [724, 342] width 50 height 17
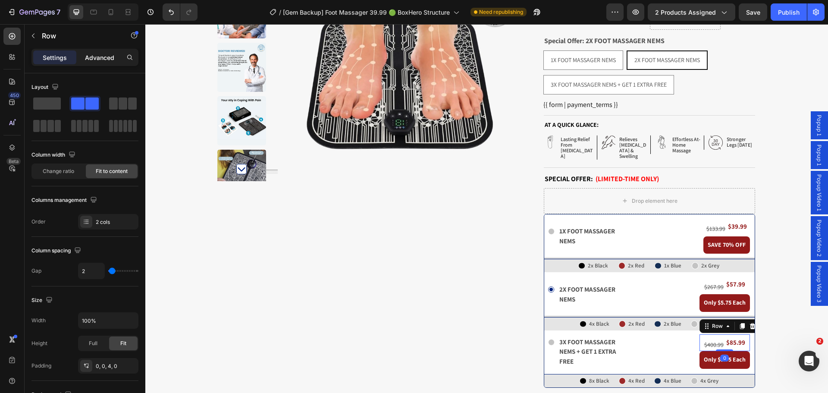
click at [99, 57] on p "Advanced" at bounding box center [99, 57] width 29 height 9
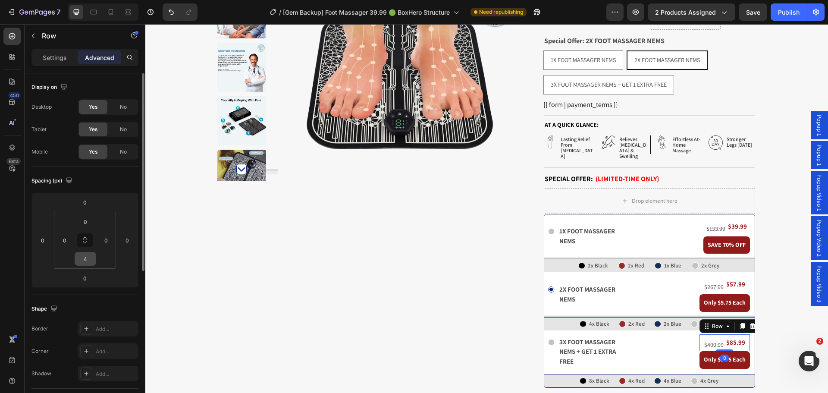
click at [74, 0] on html "7 / [Gem Backup] Foot Massager 39.99 🟢 BoxHero Structure Need republishing Prev…" at bounding box center [414, 0] width 828 height 0
click at [77, 256] on input "4" at bounding box center [85, 258] width 17 height 13
type input "6"
click at [282, 254] on div "Product Images Stock Counter 10% stock left Text Block offer ends soon Text Blo…" at bounding box center [370, 296] width 306 height 750
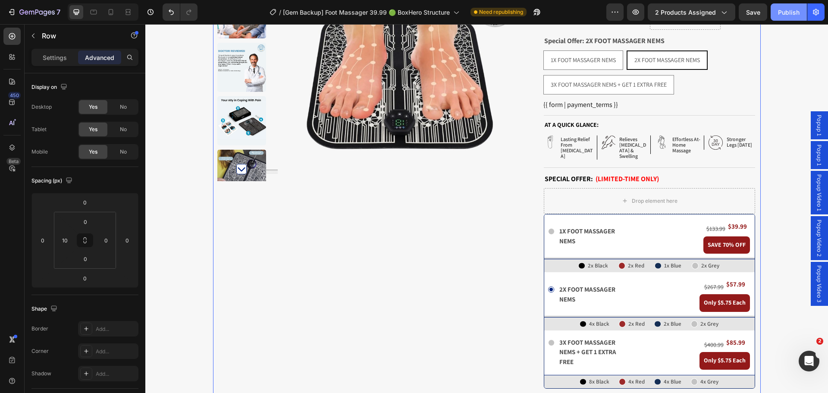
click at [790, 13] on div "Publish" at bounding box center [789, 12] width 22 height 9
click at [534, 14] on button "button" at bounding box center [526, 11] width 17 height 17
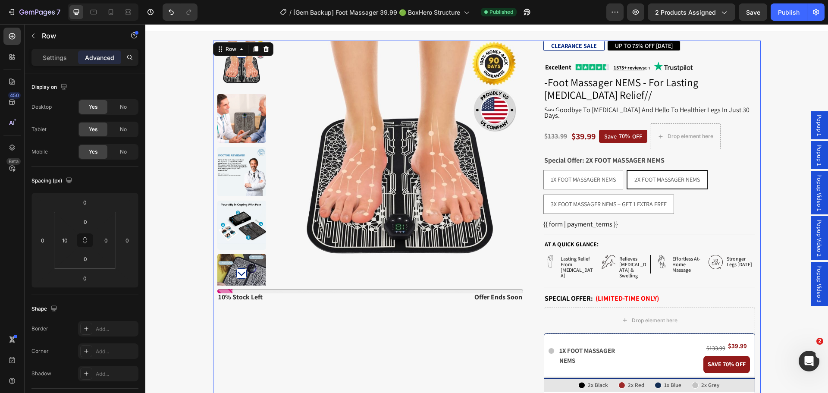
scroll to position [0, 0]
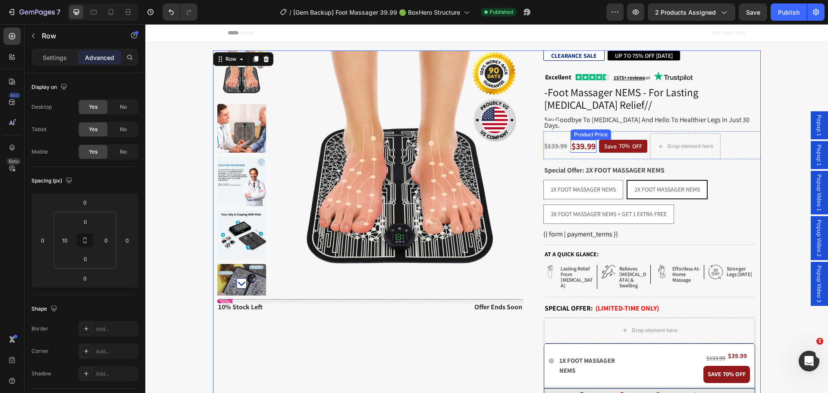
click at [583, 140] on div "$39.99" at bounding box center [583, 146] width 26 height 13
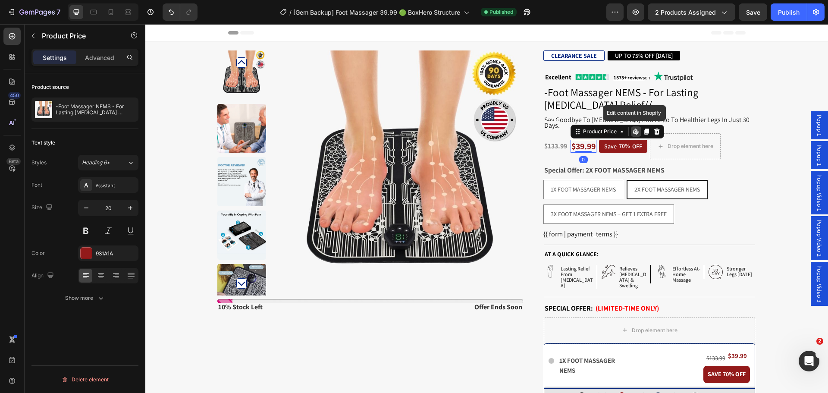
click at [633, 128] on icon at bounding box center [634, 130] width 3 height 5
click at [810, 356] on icon "Open Intercom Messenger" at bounding box center [807, 360] width 14 height 14
click at [129, 65] on button "2 Messages" at bounding box center [97, 47] width 65 height 34
click at [106, 49] on div "I just want to make sure my message went through. May I ask if everything is ok…" at bounding box center [64, 39] width 129 height 32
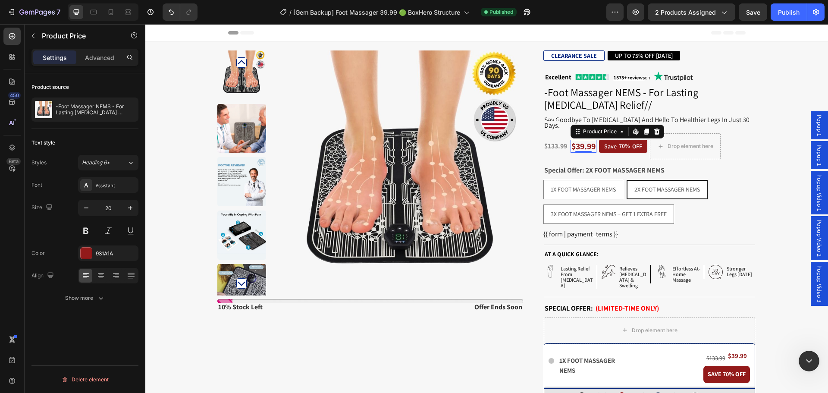
click at [129, 131] on div "Intercom messenger" at bounding box center [64, 98] width 129 height 65
click at [70, 40] on textarea "Message…" at bounding box center [64, 32] width 115 height 15
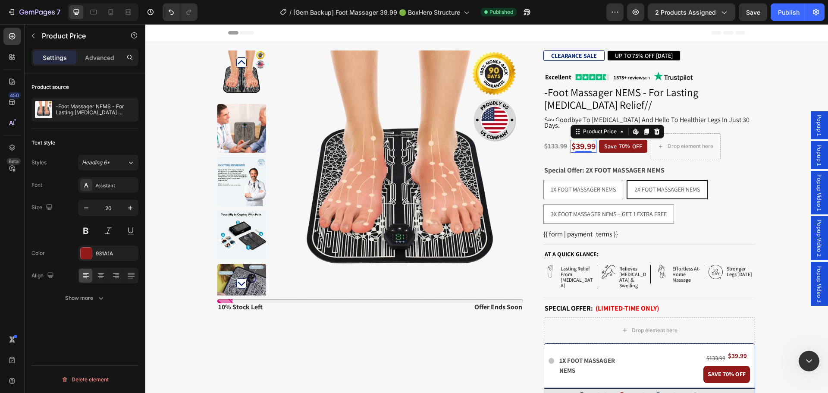
type textarea "Thankjs a lot kyle"
click at [804, 359] on icon "Close Intercom Messenger" at bounding box center [807, 359] width 10 height 10
click at [526, 9] on icon "button" at bounding box center [526, 12] width 9 height 9
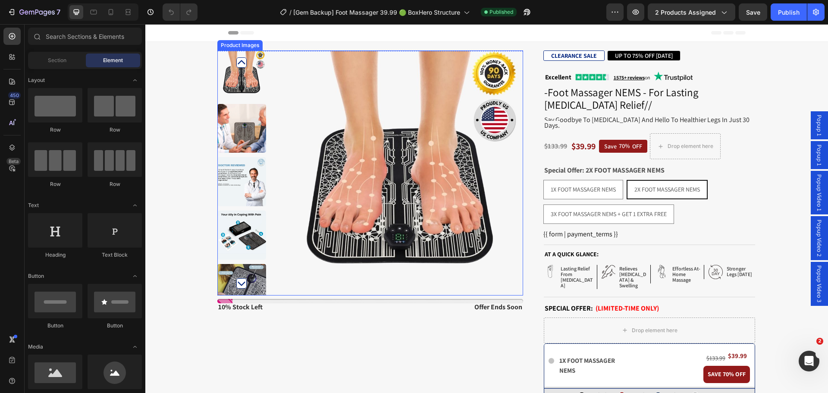
click at [340, 118] on img at bounding box center [400, 172] width 245 height 245
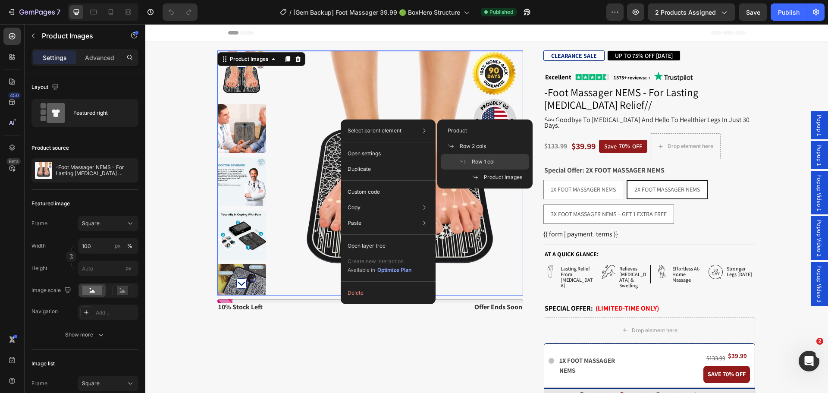
click at [485, 160] on span "Row 1 col" at bounding box center [483, 162] width 23 height 8
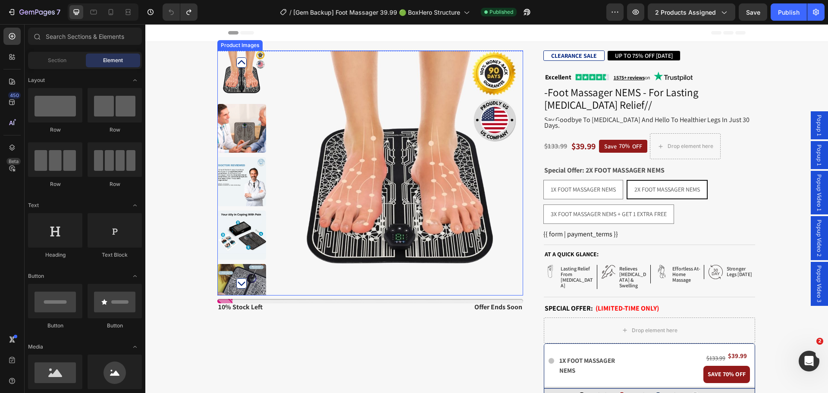
click at [258, 116] on div at bounding box center [241, 128] width 49 height 49
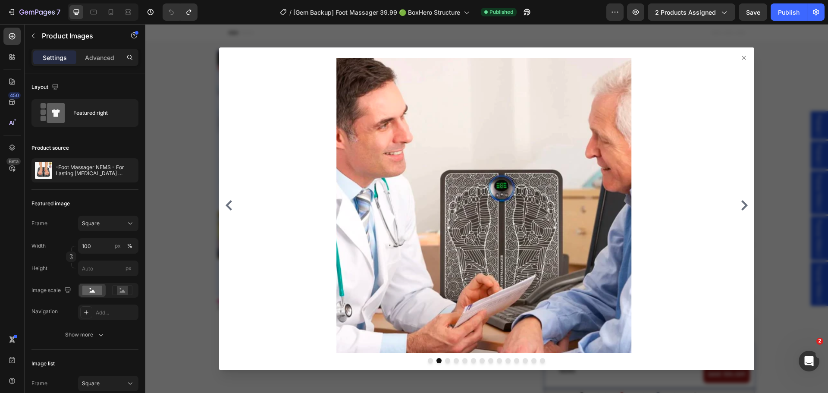
click at [192, 124] on div at bounding box center [486, 208] width 682 height 369
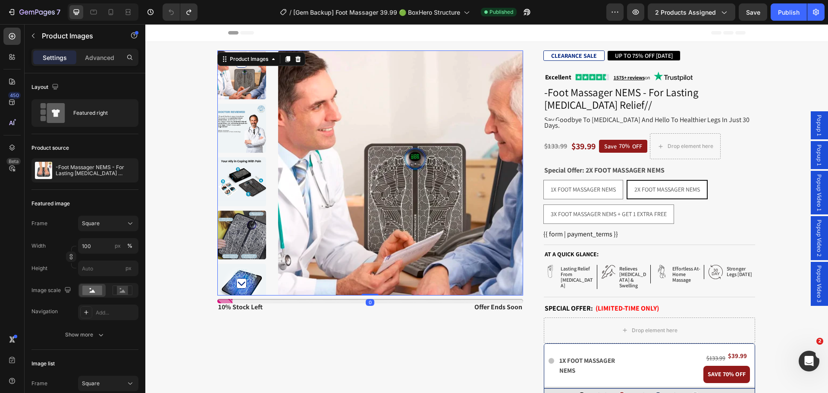
click at [375, 117] on img at bounding box center [400, 172] width 245 height 245
click at [294, 61] on icon at bounding box center [297, 59] width 7 height 7
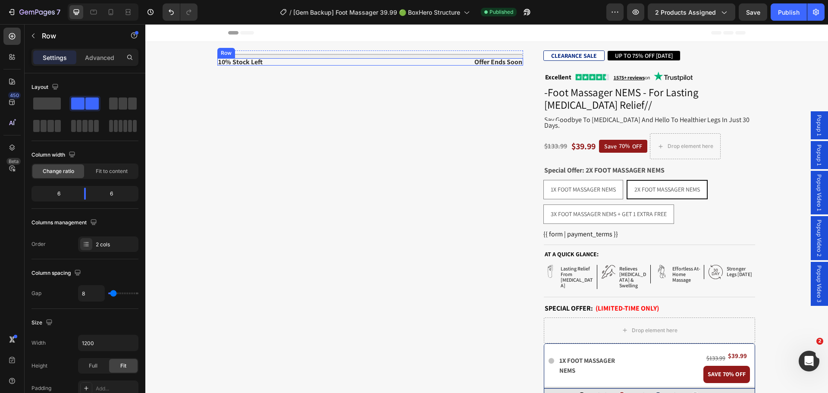
click at [366, 61] on div "10% stock left Text Block offer ends soon Text Block Row" at bounding box center [370, 61] width 306 height 7
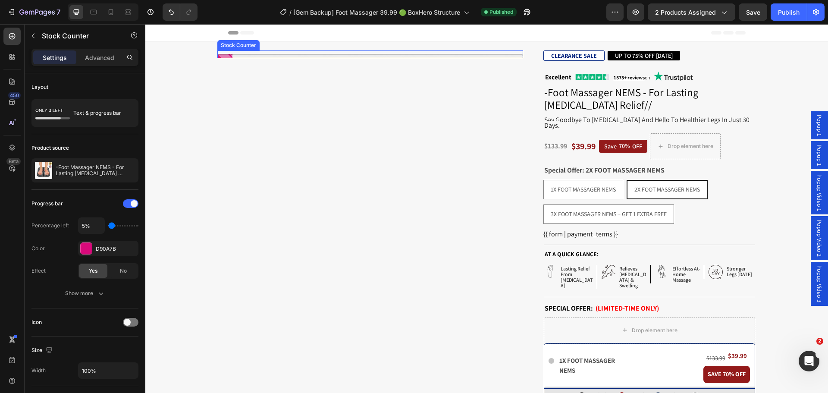
click at [363, 56] on div "Stock Counter" at bounding box center [370, 54] width 306 height 8
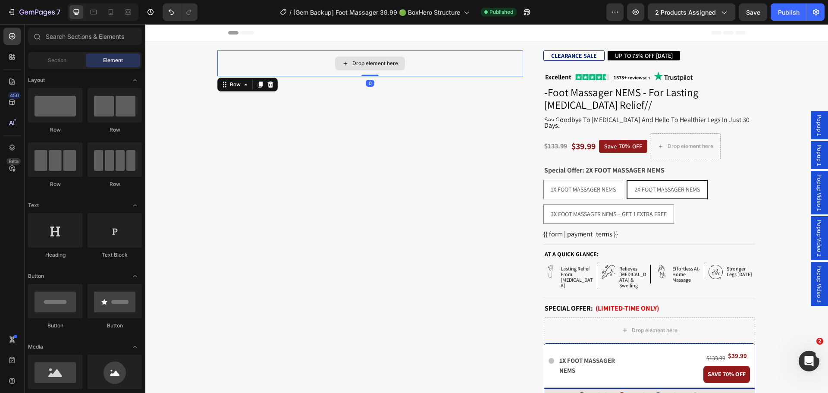
click at [297, 59] on div "Drop element here" at bounding box center [370, 63] width 306 height 26
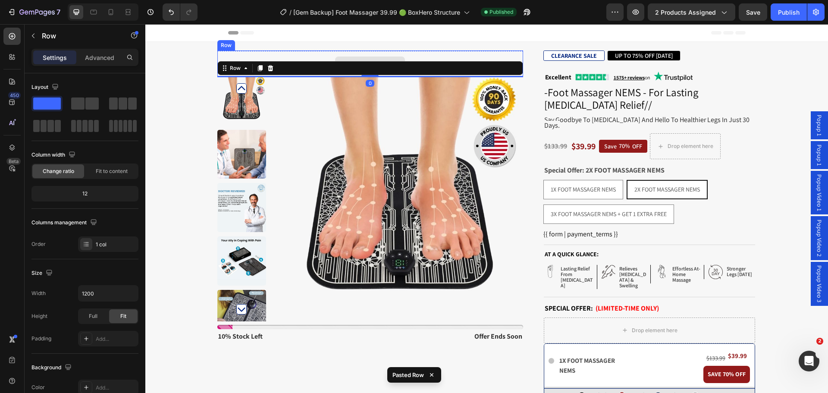
click at [301, 56] on div "Drop element here" at bounding box center [370, 63] width 306 height 26
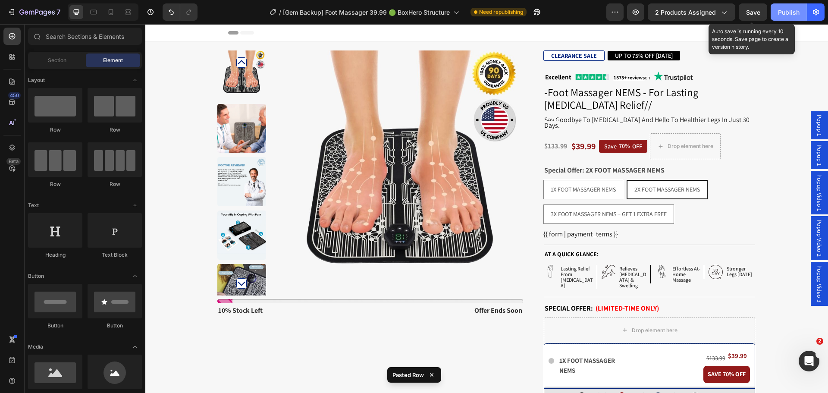
click at [779, 15] on div "Publish" at bounding box center [789, 12] width 22 height 9
